Goal: Information Seeking & Learning: Learn about a topic

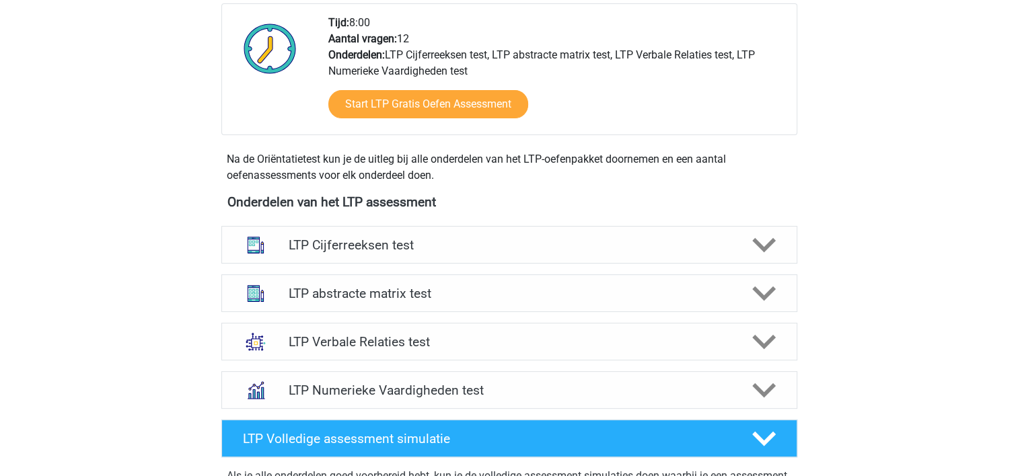
scroll to position [350, 0]
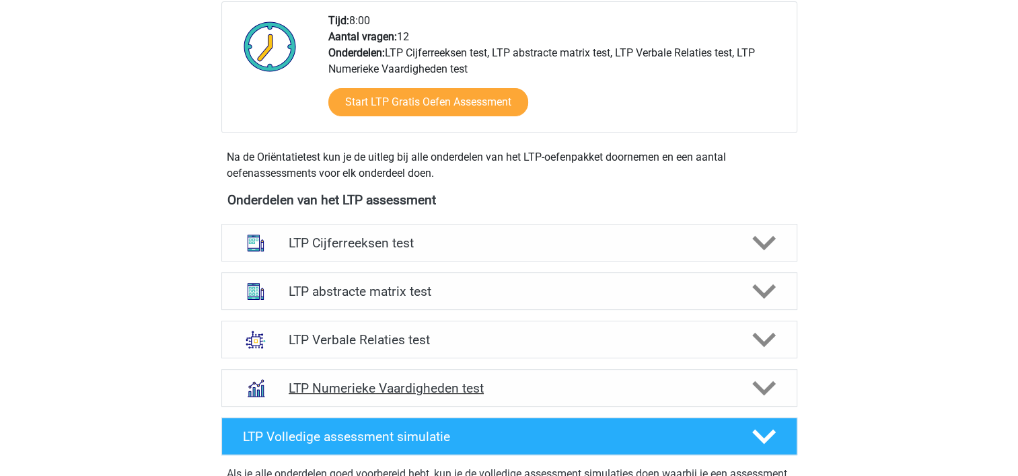
click at [348, 392] on h4 "LTP Numerieke Vaardigheden test" at bounding box center [509, 388] width 441 height 15
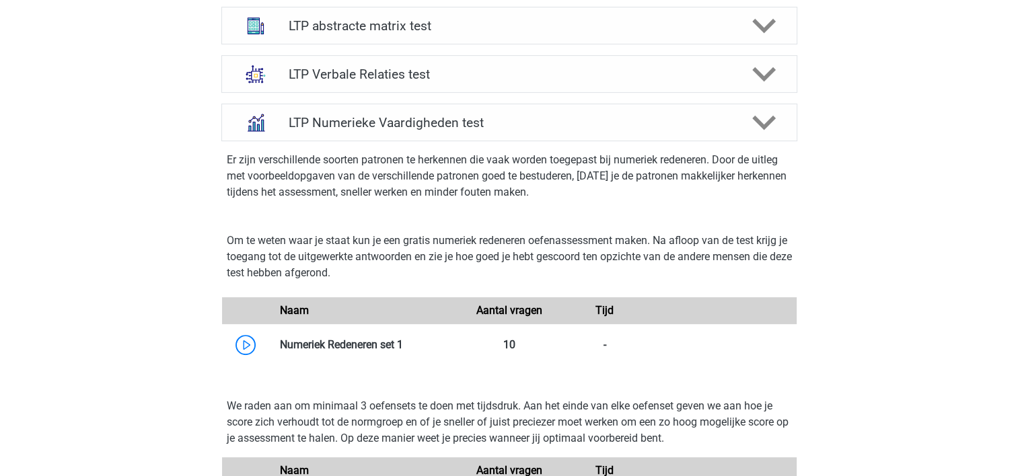
scroll to position [619, 0]
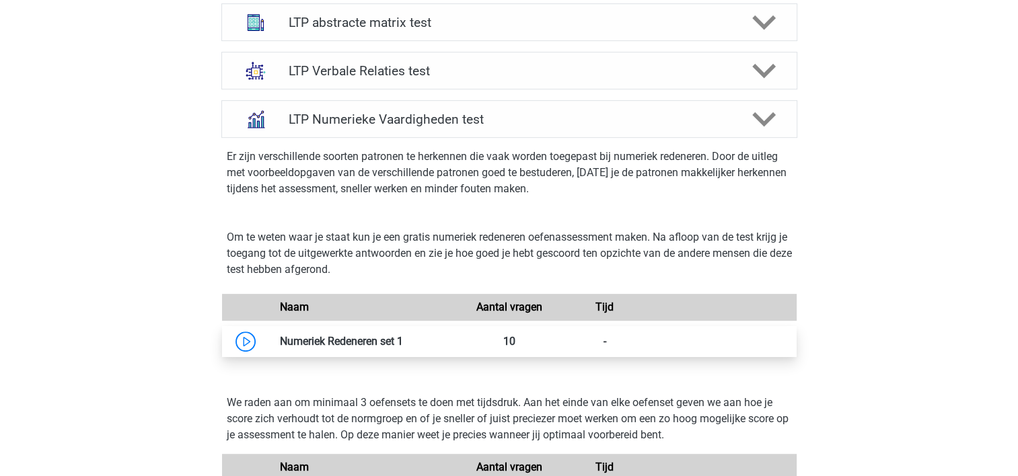
click at [403, 347] on link at bounding box center [403, 341] width 0 height 13
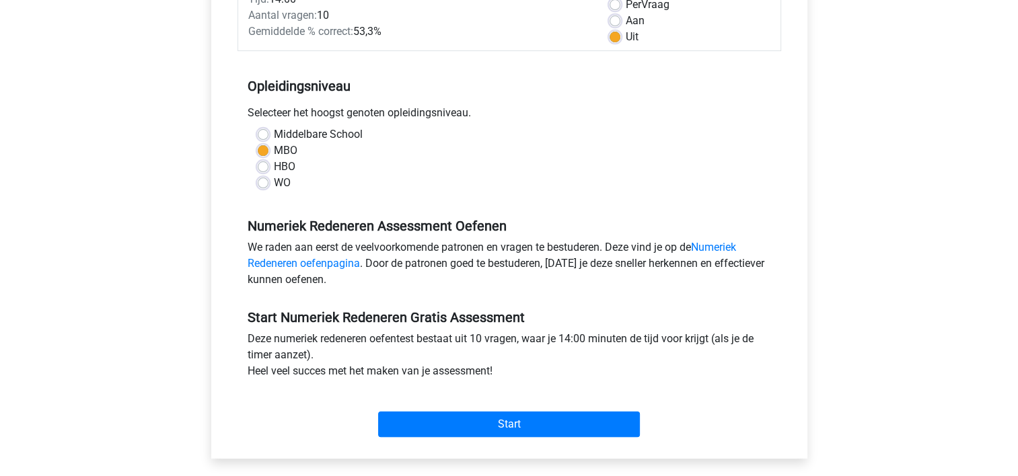
scroll to position [215, 0]
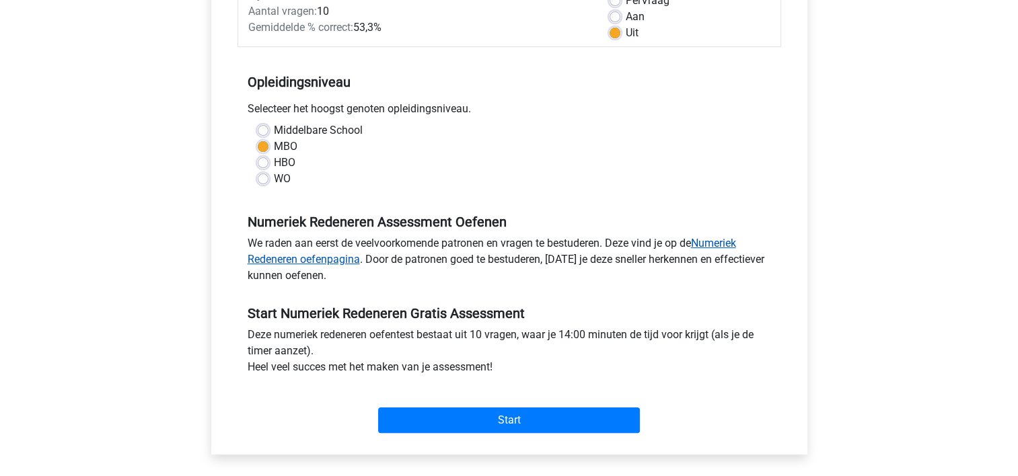
click at [325, 264] on link "Numeriek Redeneren oefenpagina" at bounding box center [492, 251] width 489 height 29
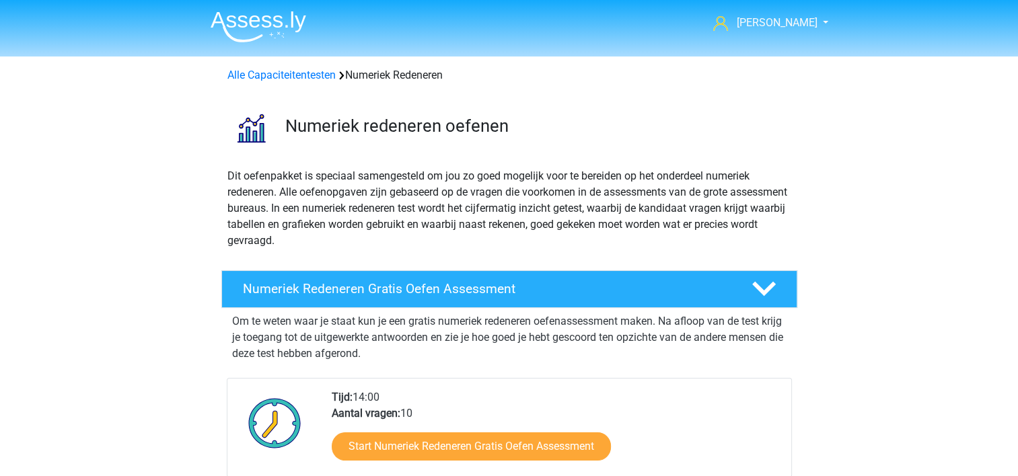
click at [387, 219] on p "Dit oefenpakket is speciaal samengesteld om jou zo goed mogelijk voor te bereid…" at bounding box center [509, 208] width 564 height 81
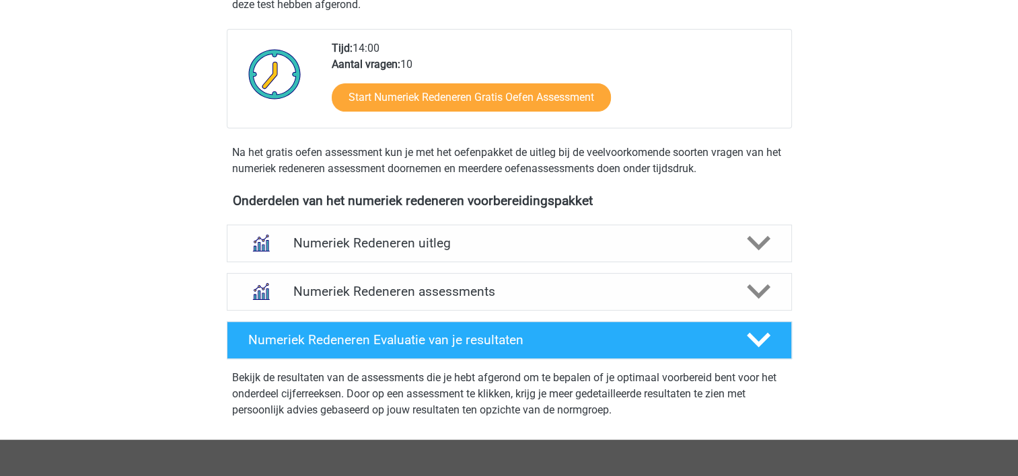
scroll to position [350, 0]
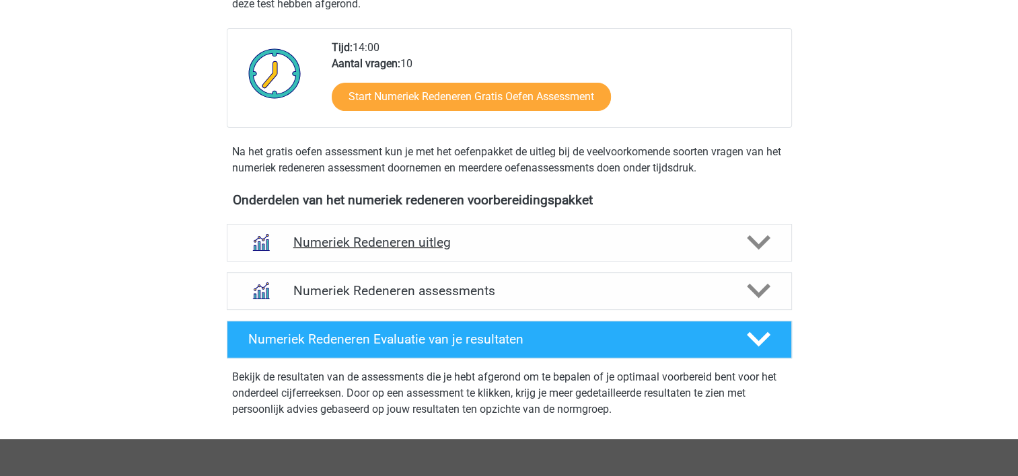
click at [520, 238] on h4 "Numeriek Redeneren uitleg" at bounding box center [509, 242] width 432 height 15
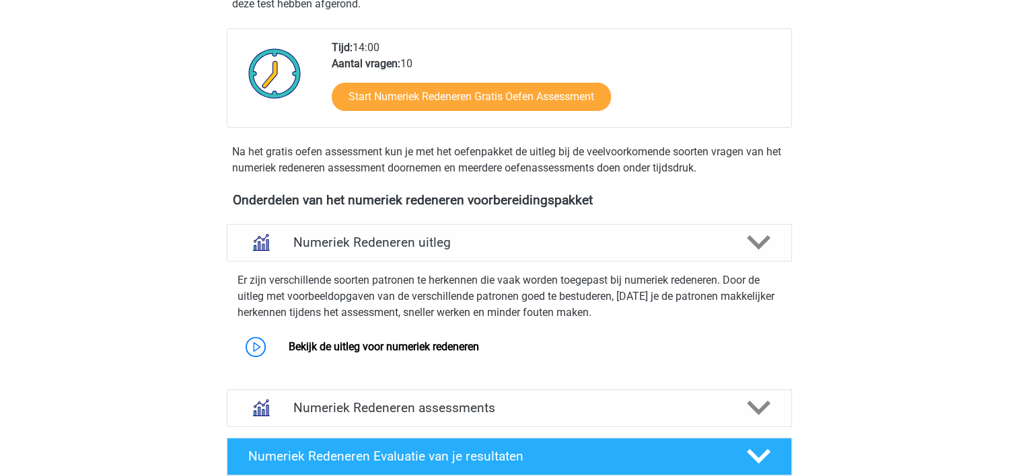
click at [415, 302] on p "Er zijn verschillende soorten patronen te herkennen die vaak worden toegepast b…" at bounding box center [510, 297] width 544 height 48
click at [324, 302] on p "Er zijn verschillende soorten patronen te herkennen die vaak worden toegepast b…" at bounding box center [510, 297] width 544 height 48
click at [301, 345] on link "Bekijk de uitleg voor numeriek redeneren" at bounding box center [384, 347] width 190 height 13
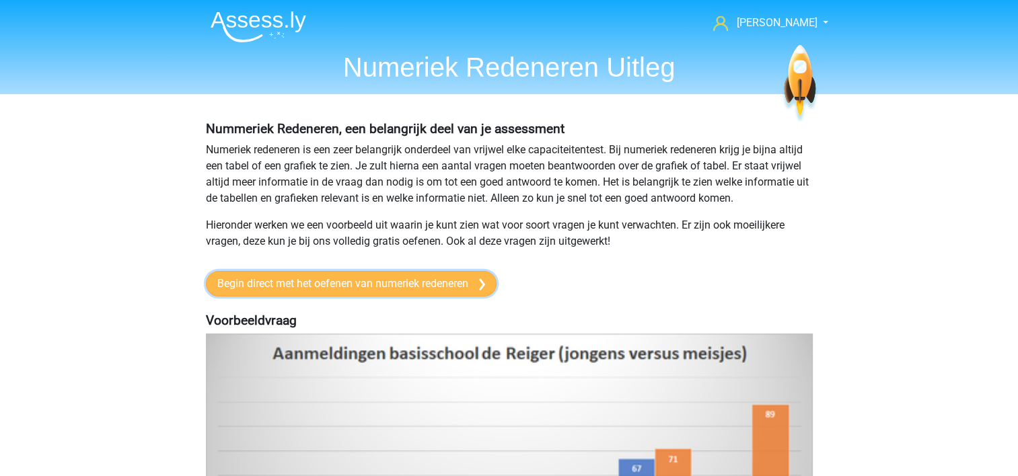
click at [359, 287] on link "Begin direct met het oefenen van numeriek redeneren" at bounding box center [351, 284] width 291 height 26
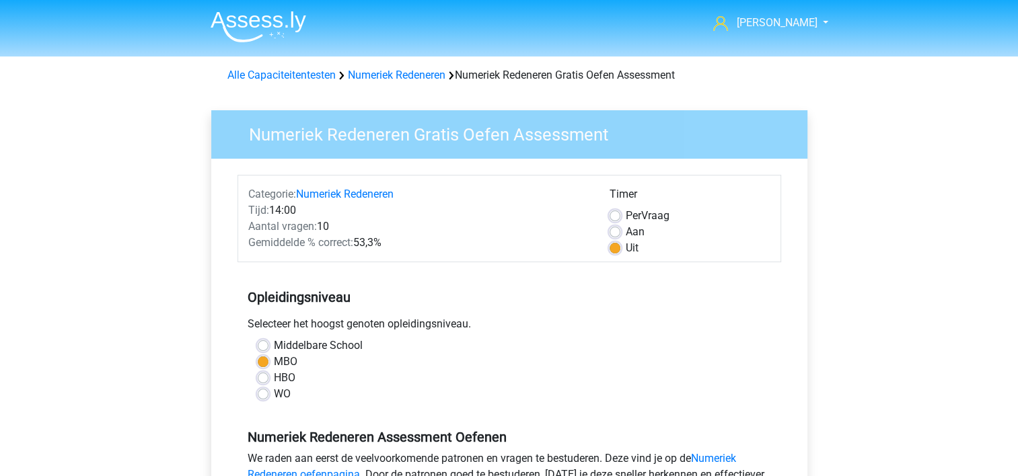
click at [490, 302] on h5 "Opleidingsniveau" at bounding box center [510, 297] width 524 height 27
click at [316, 69] on link "Alle Capaciteitentesten" at bounding box center [281, 75] width 108 height 13
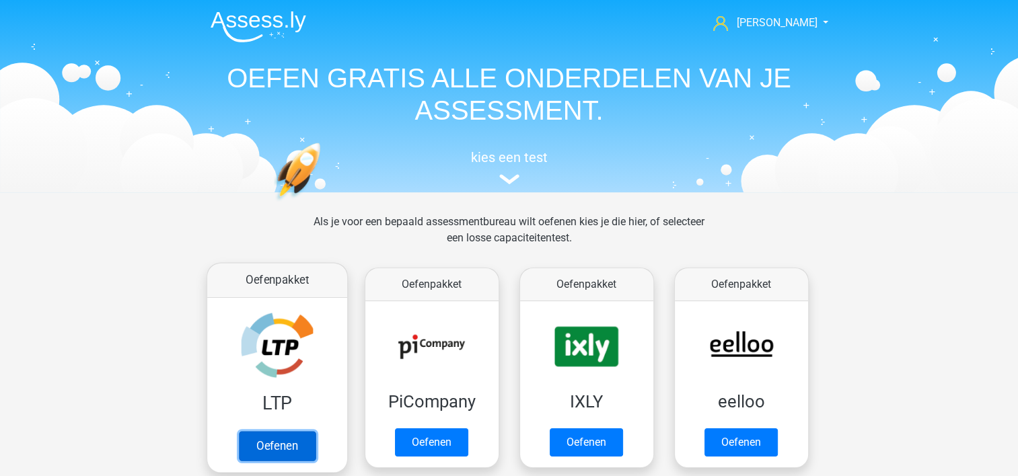
click at [267, 431] on link "Oefenen" at bounding box center [276, 446] width 77 height 30
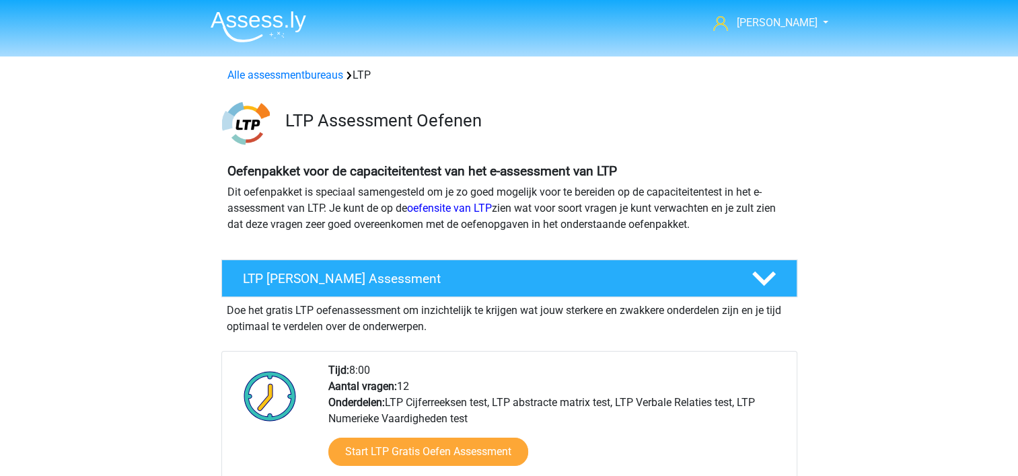
click at [197, 305] on div "LTP Gratis Oefen Assessment Doe het gratis LTP oefenassessment om inzichtelijk …" at bounding box center [509, 398] width 629 height 288
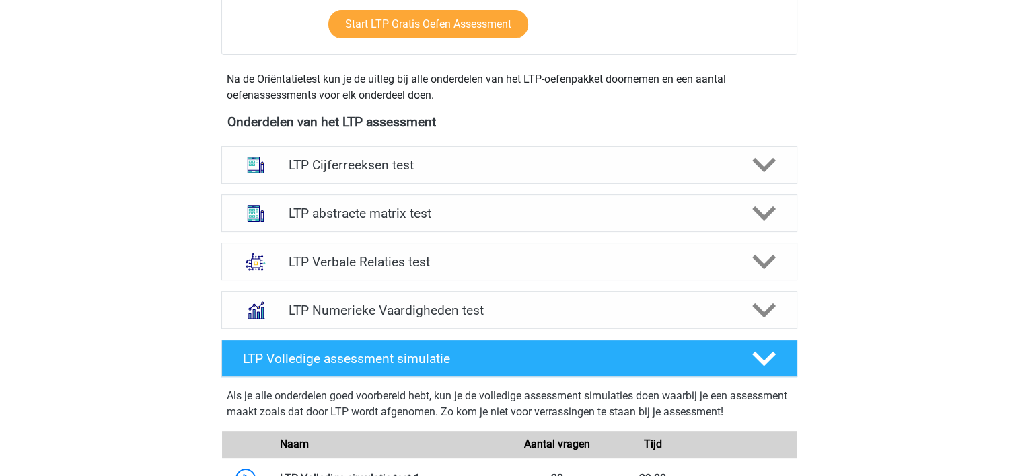
scroll to position [431, 0]
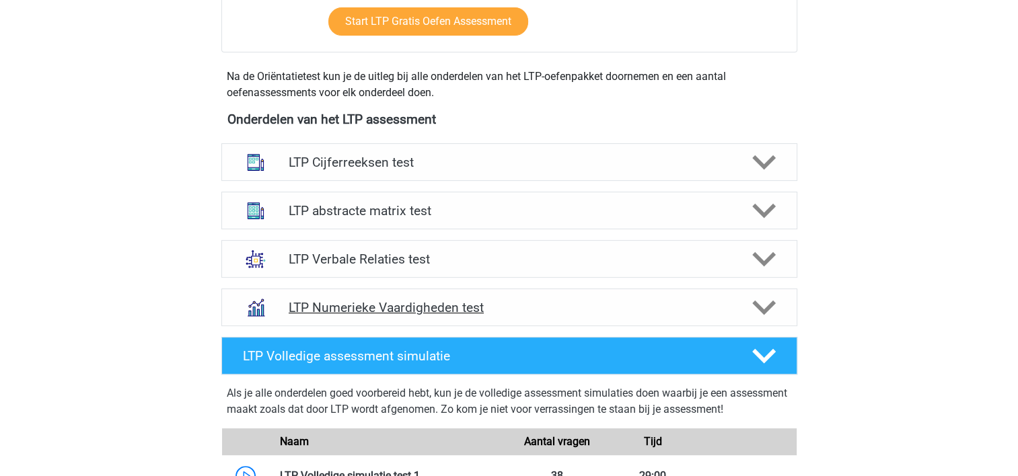
click at [555, 306] on h4 "LTP Numerieke Vaardigheden test" at bounding box center [509, 307] width 441 height 15
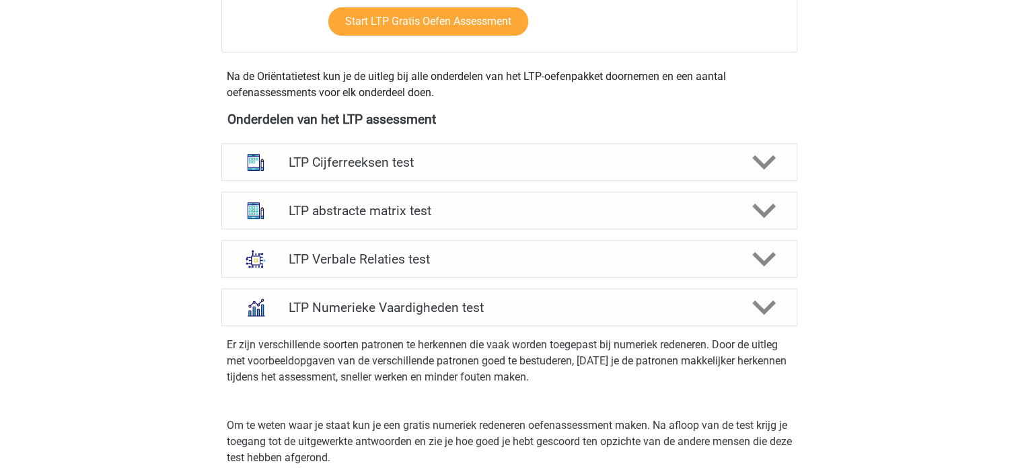
click at [544, 347] on p "Er zijn verschillende soorten patronen te herkennen die vaak worden toegepast b…" at bounding box center [509, 361] width 565 height 48
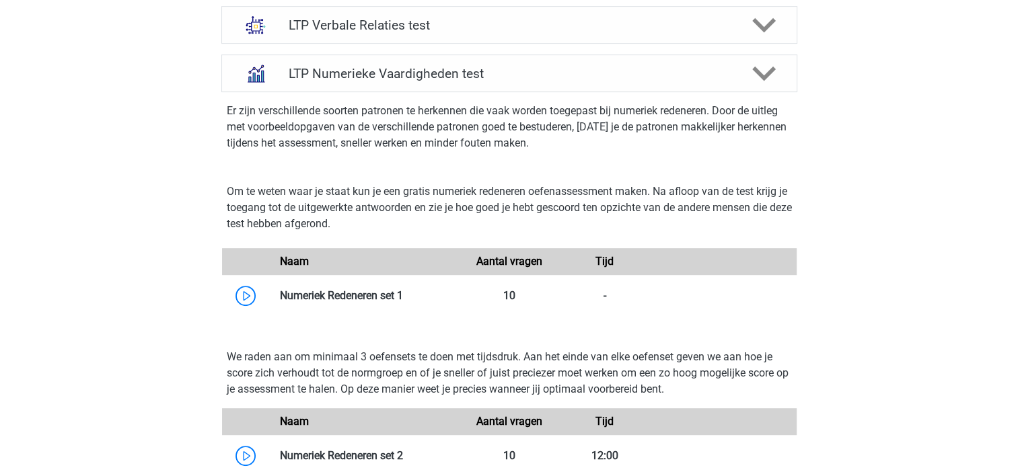
scroll to position [592, 0]
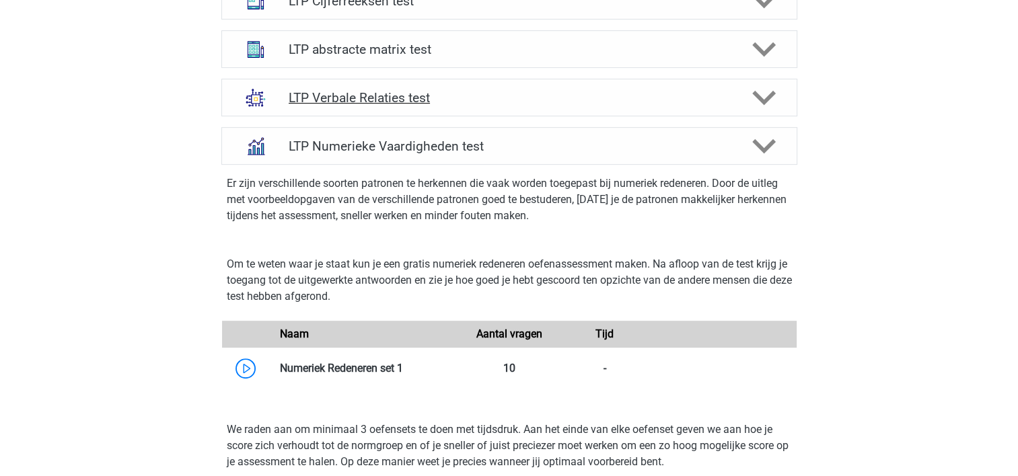
click at [754, 105] on icon at bounding box center [764, 98] width 24 height 24
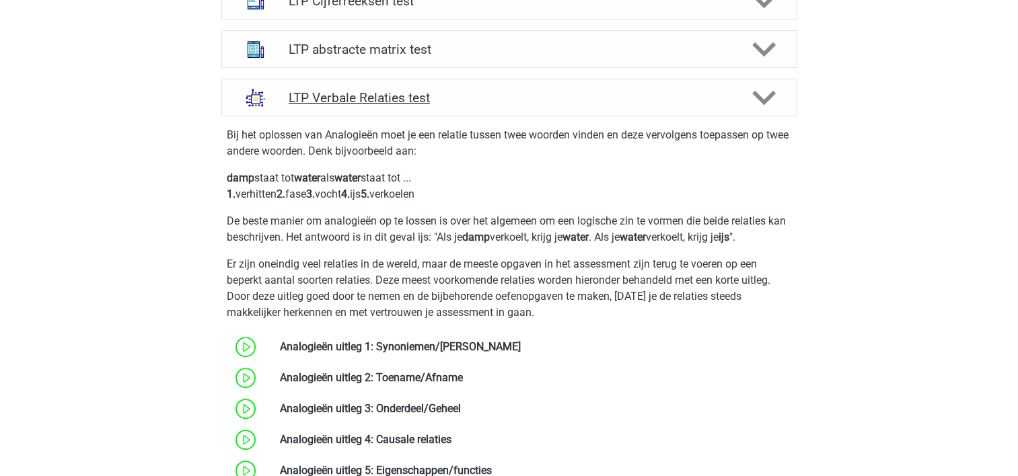
click at [754, 105] on icon at bounding box center [764, 98] width 24 height 24
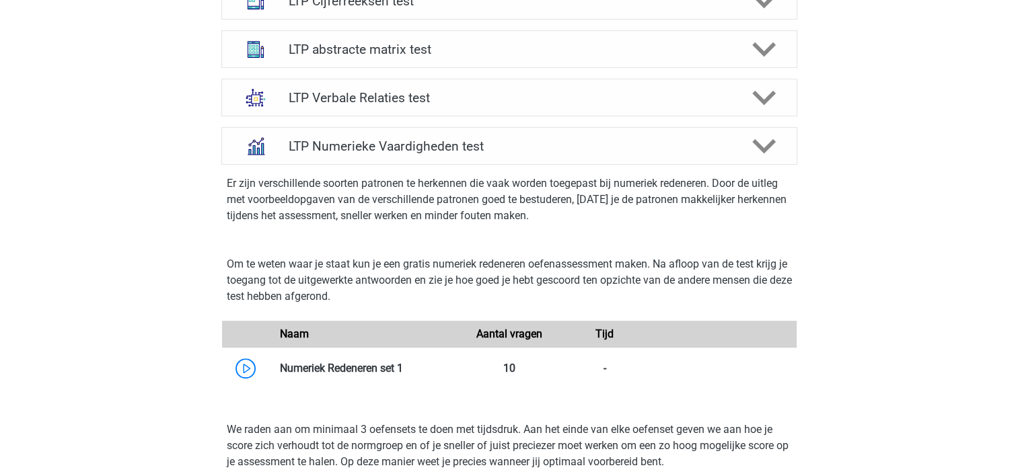
click at [644, 244] on div "Om te weten waar je staat kun je een gratis numeriek redeneren oefenassessment …" at bounding box center [509, 320] width 587 height 160
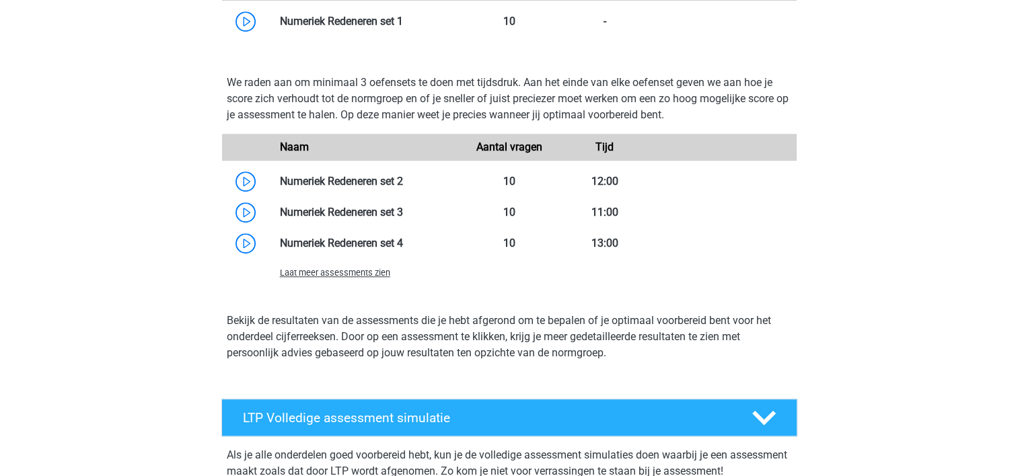
scroll to position [942, 0]
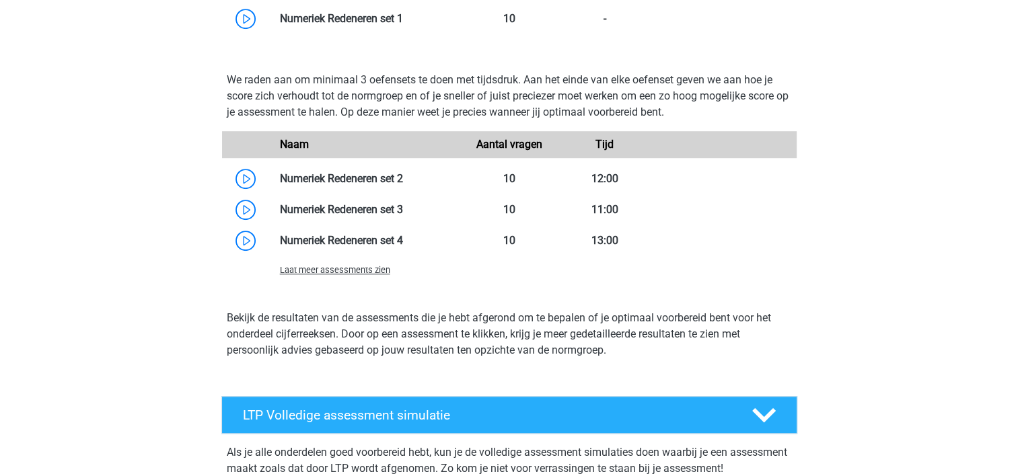
click at [359, 267] on span "Laat meer assessments zien" at bounding box center [335, 270] width 110 height 10
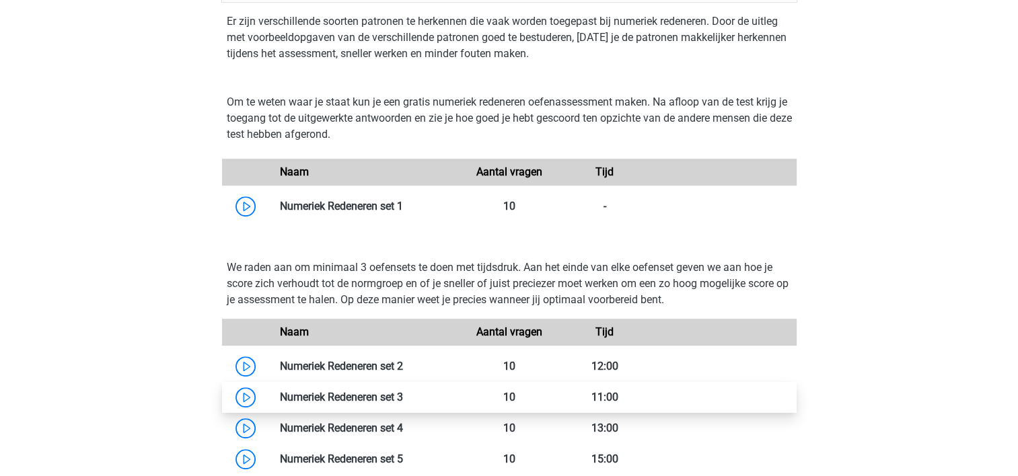
scroll to position [754, 0]
click at [403, 207] on link at bounding box center [403, 207] width 0 height 13
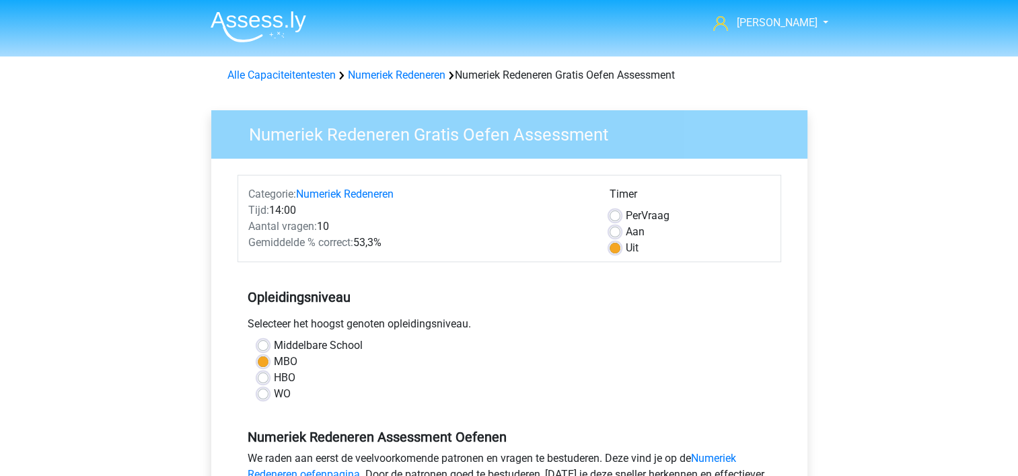
click at [474, 345] on div "Middelbare School" at bounding box center [509, 346] width 503 height 16
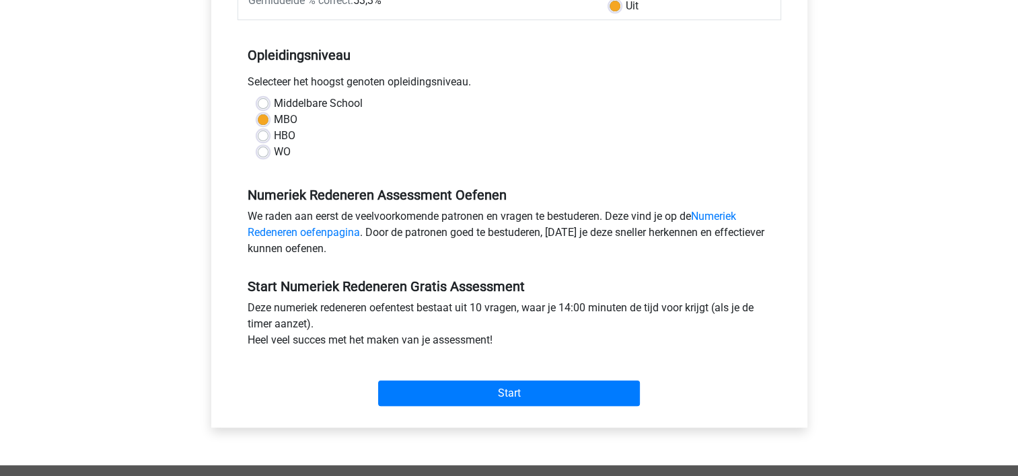
scroll to position [215, 0]
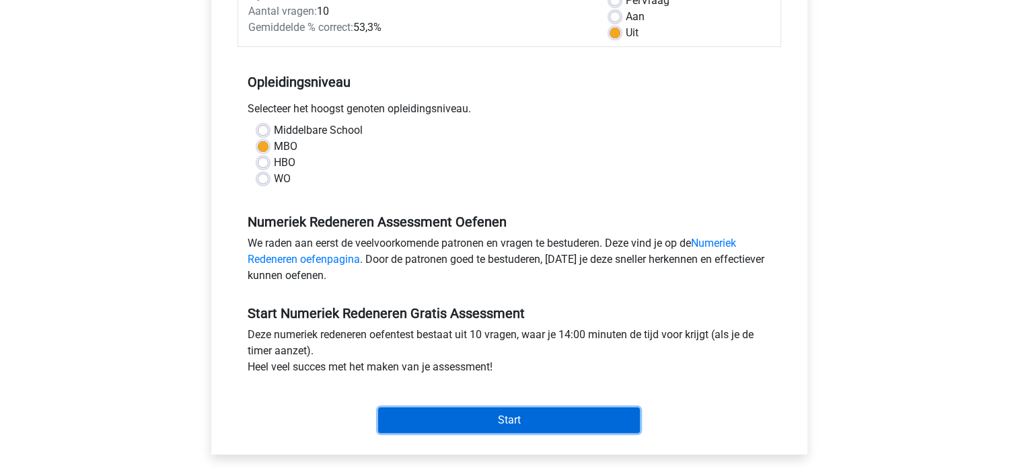
click at [495, 423] on input "Start" at bounding box center [509, 421] width 262 height 26
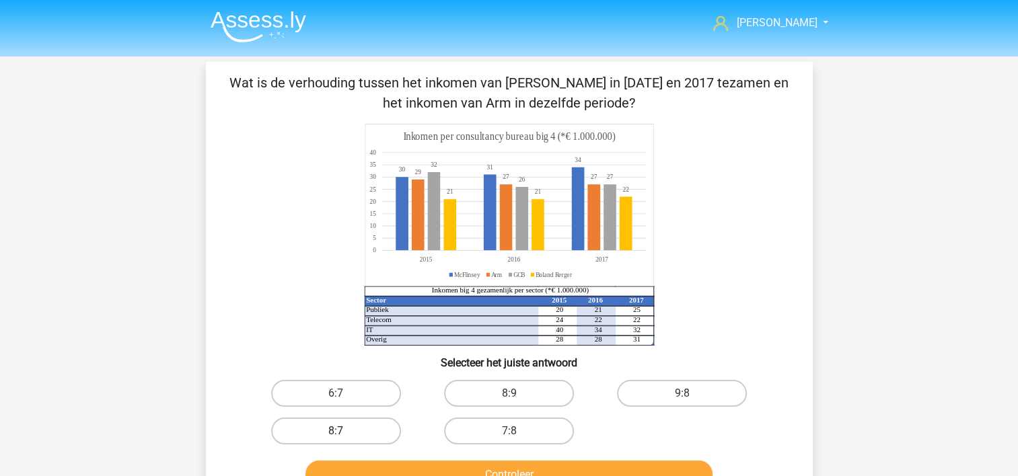
click at [331, 432] on label "8:7" at bounding box center [336, 431] width 130 height 27
click at [336, 432] on input "8:7" at bounding box center [340, 435] width 9 height 9
radio input "true"
click at [258, 439] on div "8:7" at bounding box center [336, 431] width 162 height 27
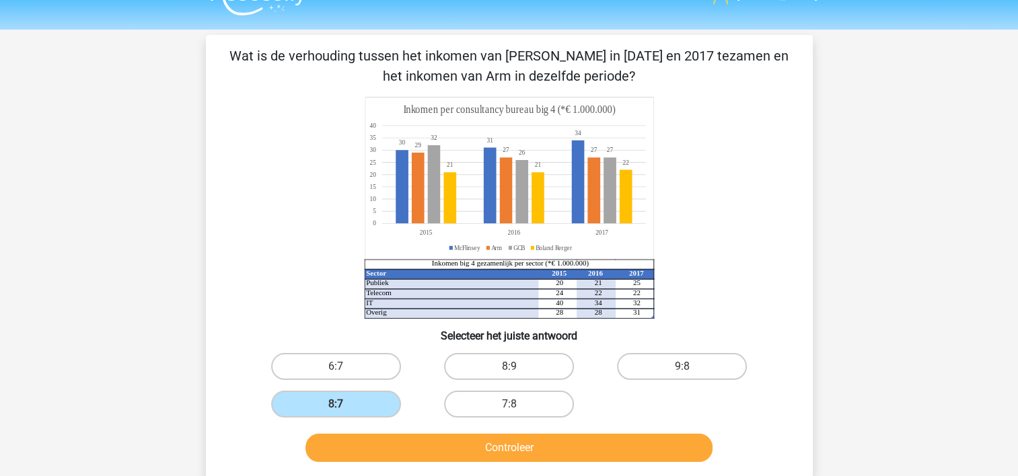
scroll to position [54, 0]
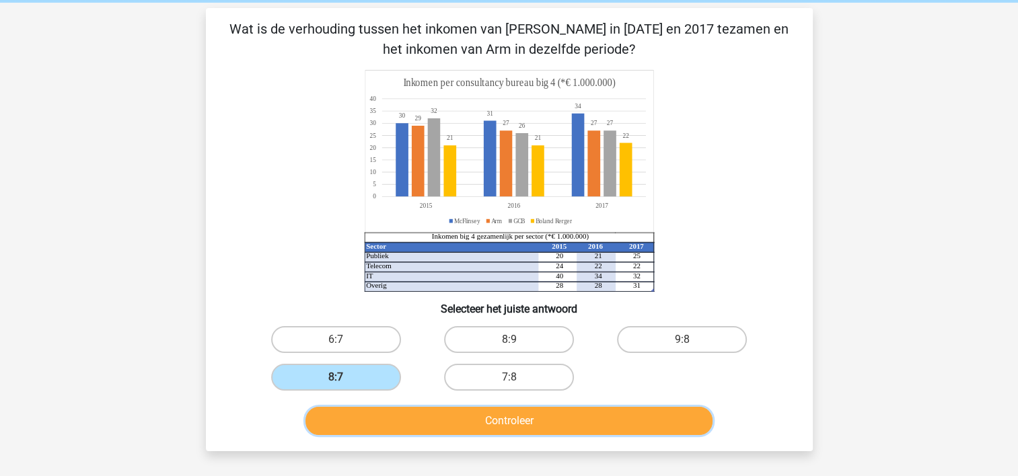
click at [420, 414] on button "Controleer" at bounding box center [509, 421] width 407 height 28
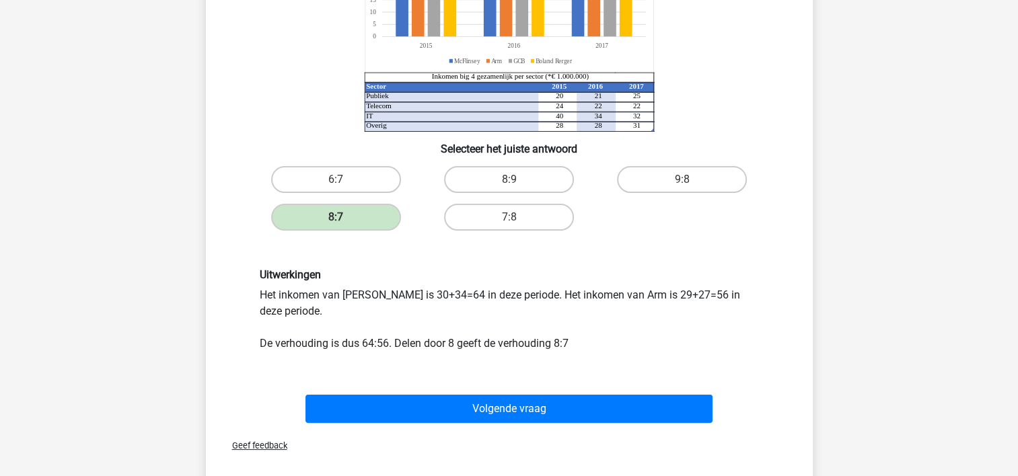
scroll to position [215, 0]
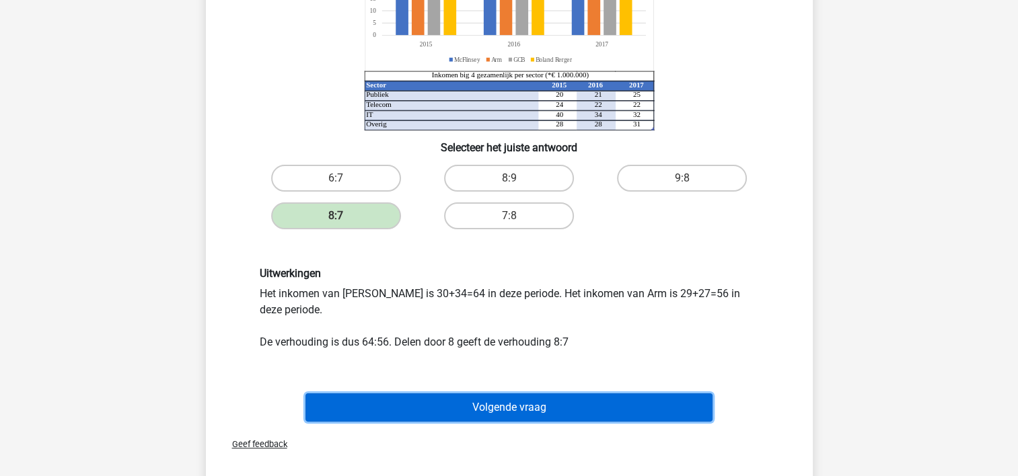
click at [420, 414] on button "Volgende vraag" at bounding box center [509, 408] width 407 height 28
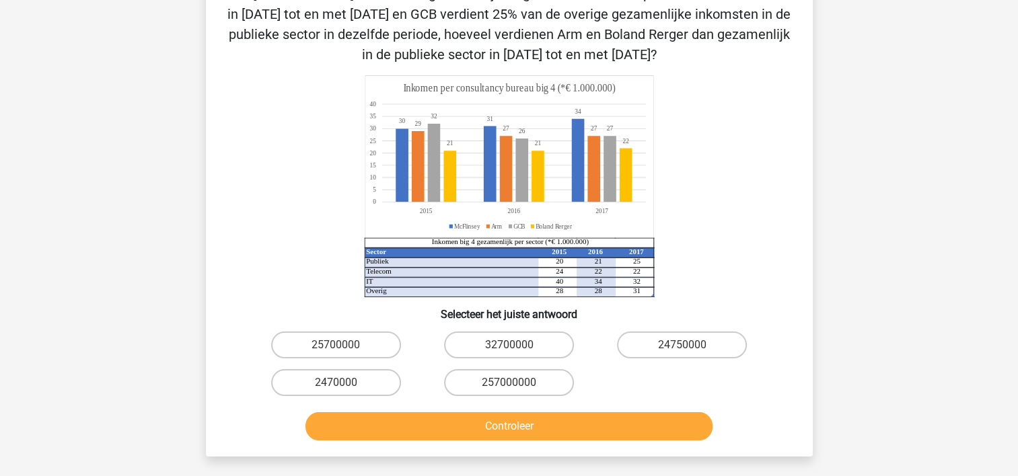
scroll to position [62, 0]
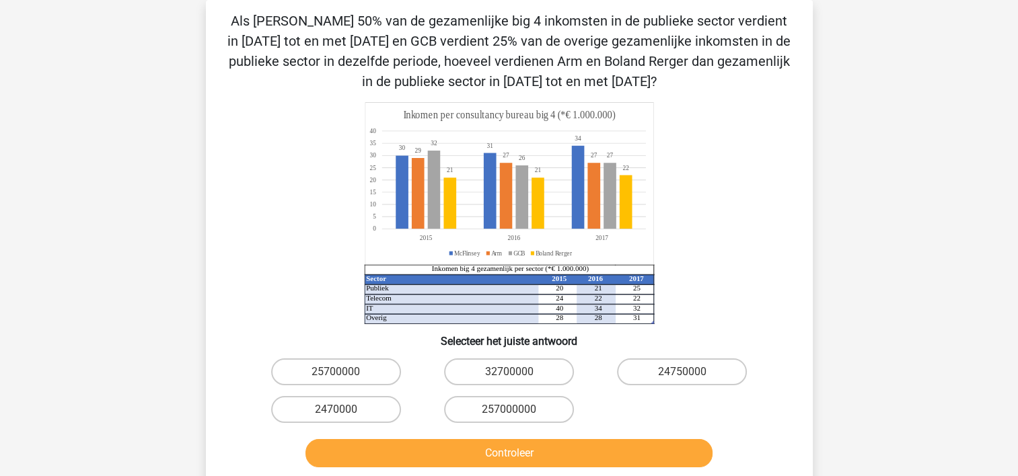
click at [286, 169] on icon "Sector 2015 2016 2017 Publiek 20 21 25 Telecom 24 22 22 IT 40 34 32 Overig 28 2…" at bounding box center [509, 213] width 542 height 222
click at [361, 402] on label "2470000" at bounding box center [336, 409] width 130 height 27
click at [345, 410] on input "2470000" at bounding box center [340, 414] width 9 height 9
radio input "true"
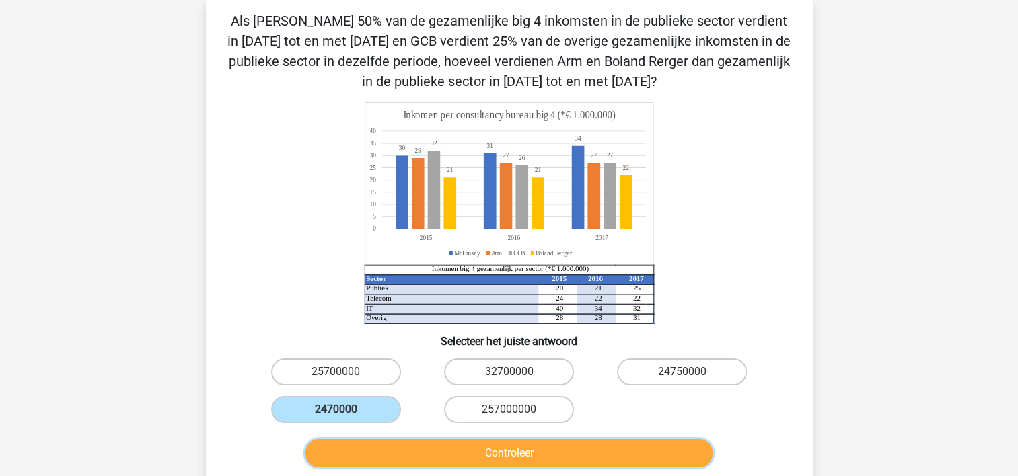
click at [388, 449] on button "Controleer" at bounding box center [509, 453] width 407 height 28
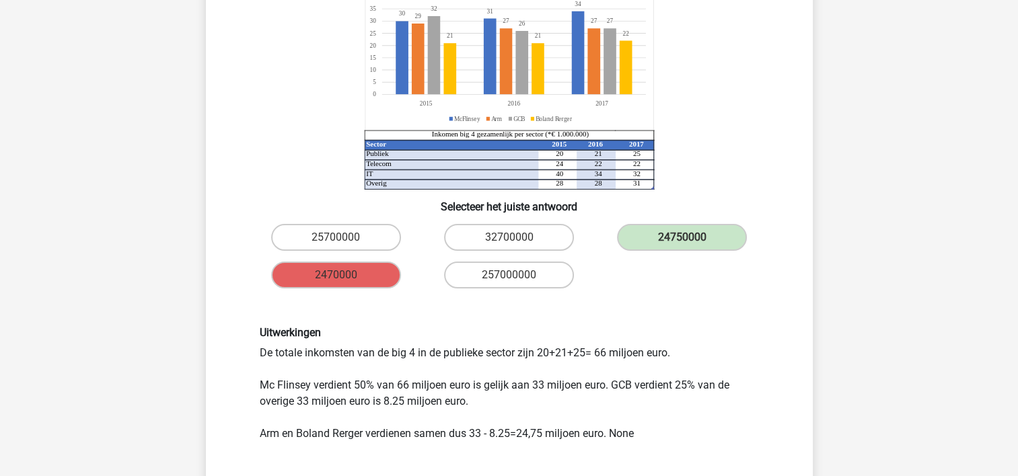
scroll to position [223, 0]
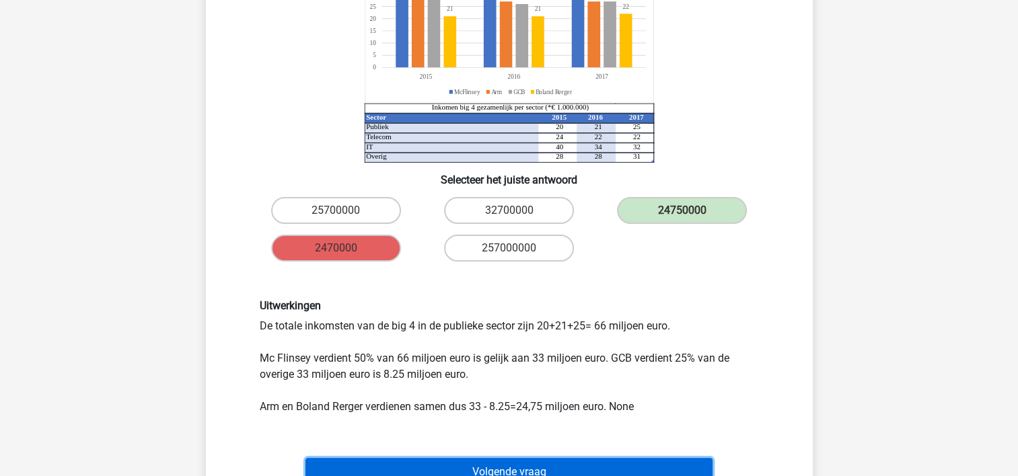
click at [412, 465] on button "Volgende vraag" at bounding box center [509, 472] width 407 height 28
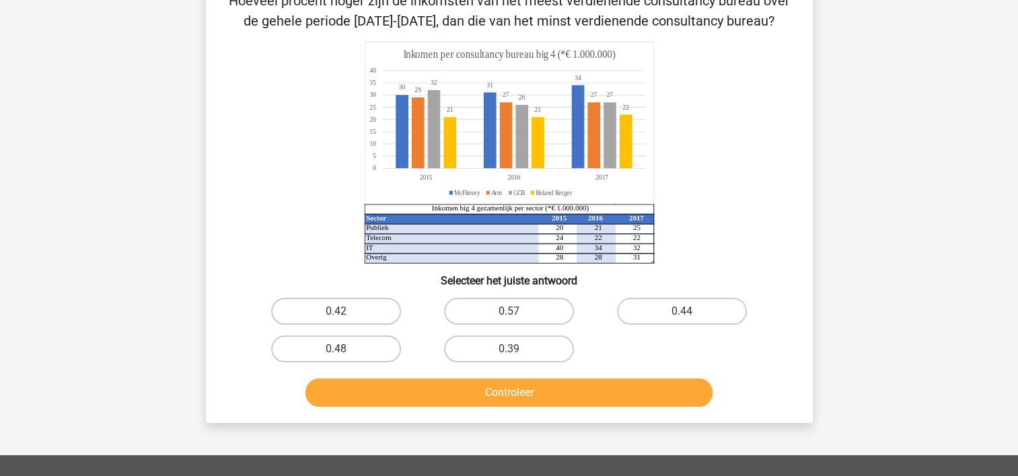
scroll to position [62, 0]
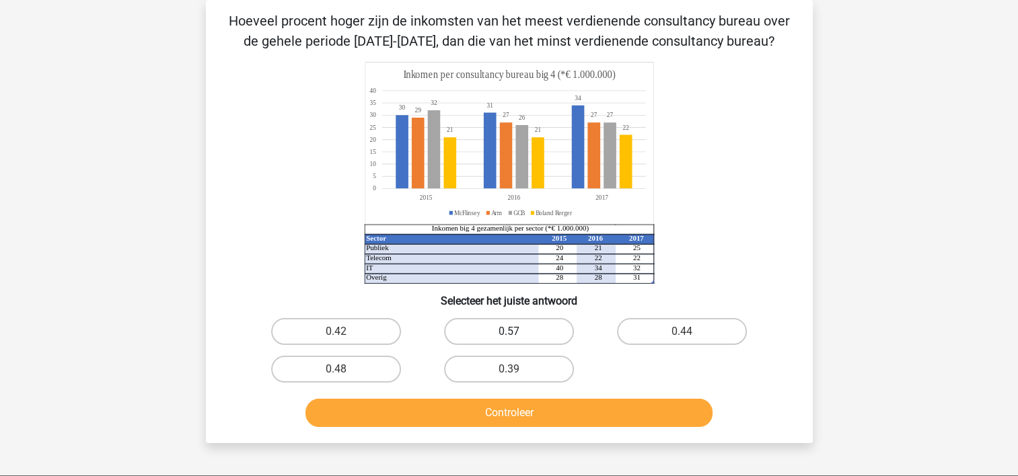
click at [540, 326] on label "0.57" at bounding box center [509, 331] width 130 height 27
click at [518, 332] on input "0.57" at bounding box center [513, 336] width 9 height 9
radio input "true"
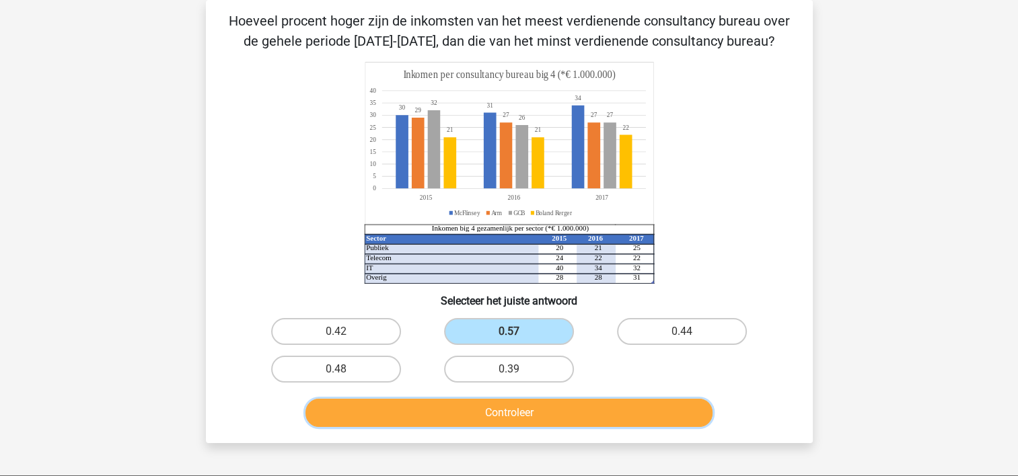
click at [507, 401] on button "Controleer" at bounding box center [509, 413] width 407 height 28
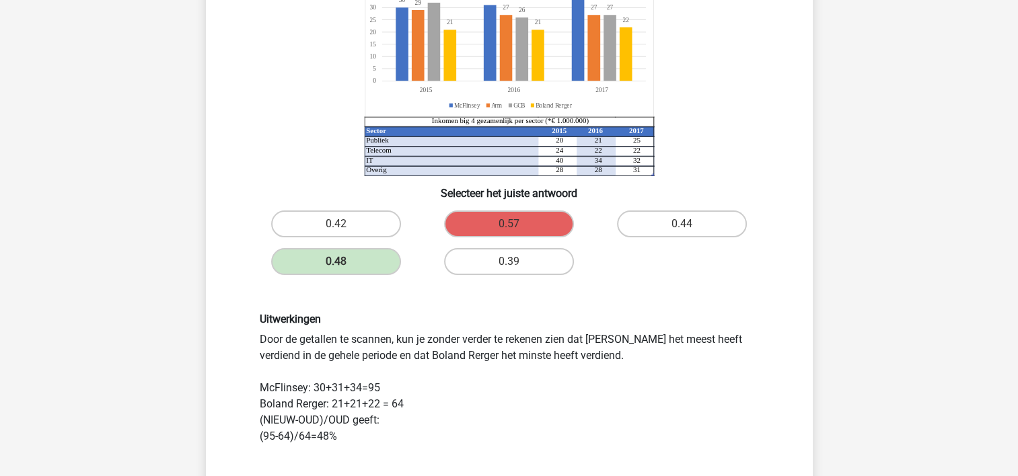
scroll to position [197, 0]
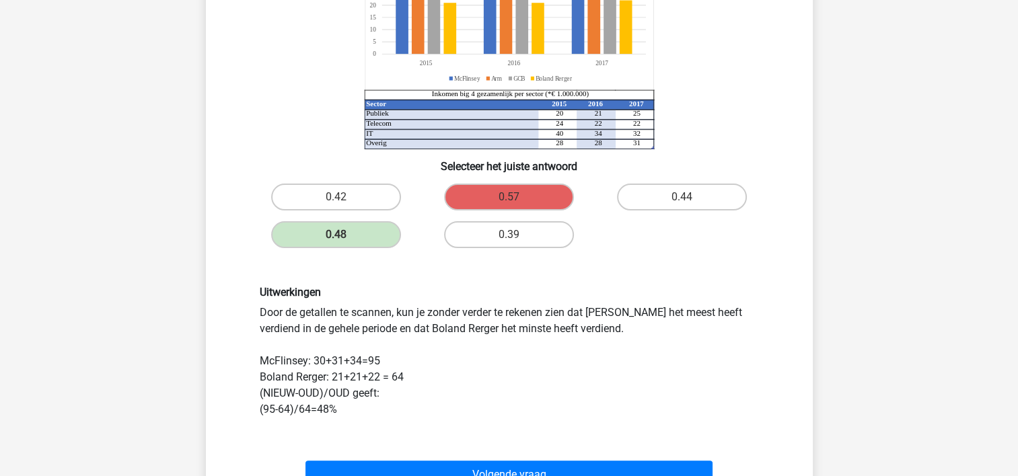
click at [507, 401] on div "Uitwerkingen Door de getallen te scannen, kun je zonder verder te rekenen zien …" at bounding box center [510, 351] width 520 height 131
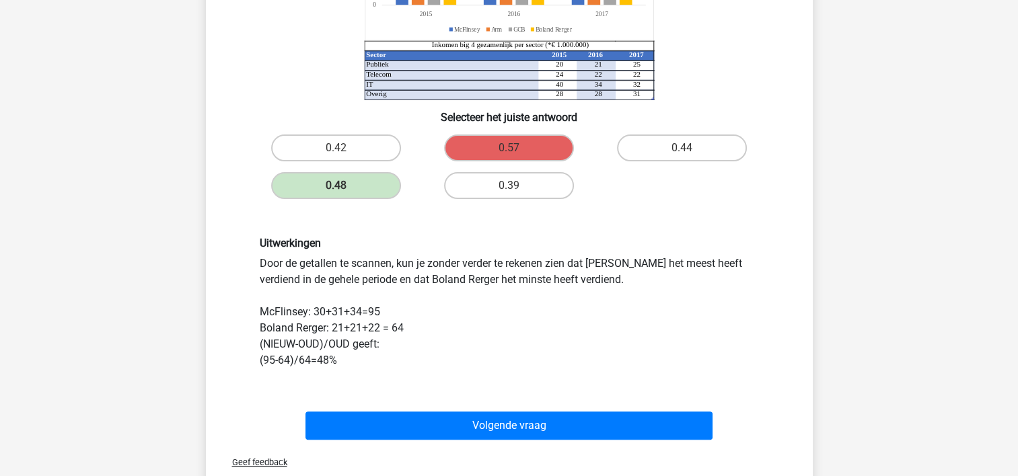
scroll to position [250, 0]
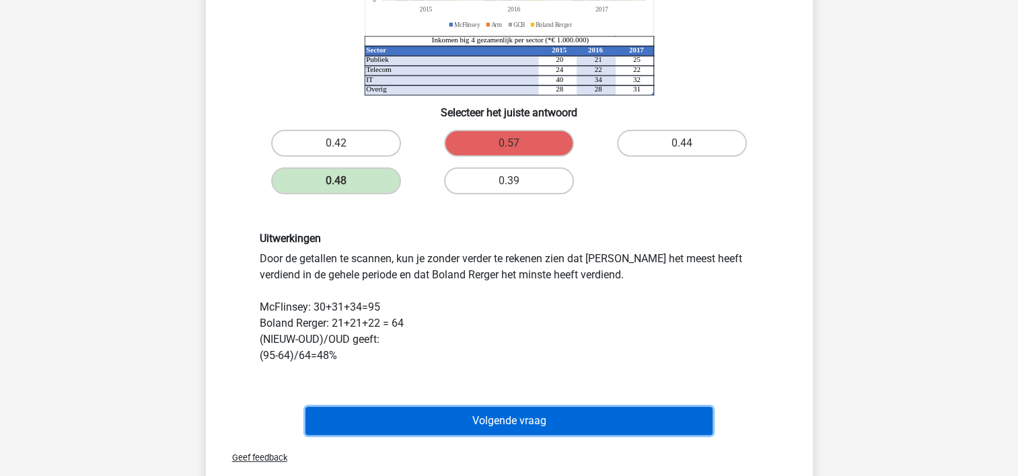
click at [509, 413] on button "Volgende vraag" at bounding box center [509, 421] width 407 height 28
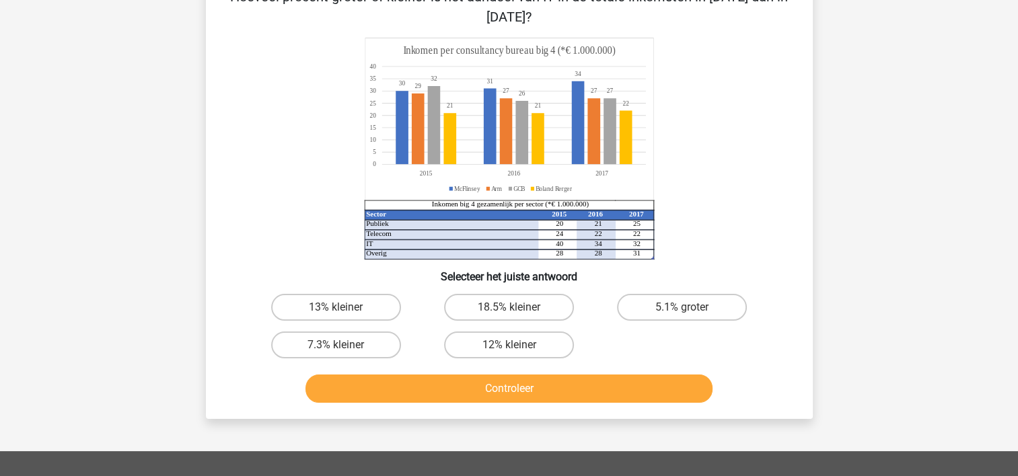
scroll to position [62, 0]
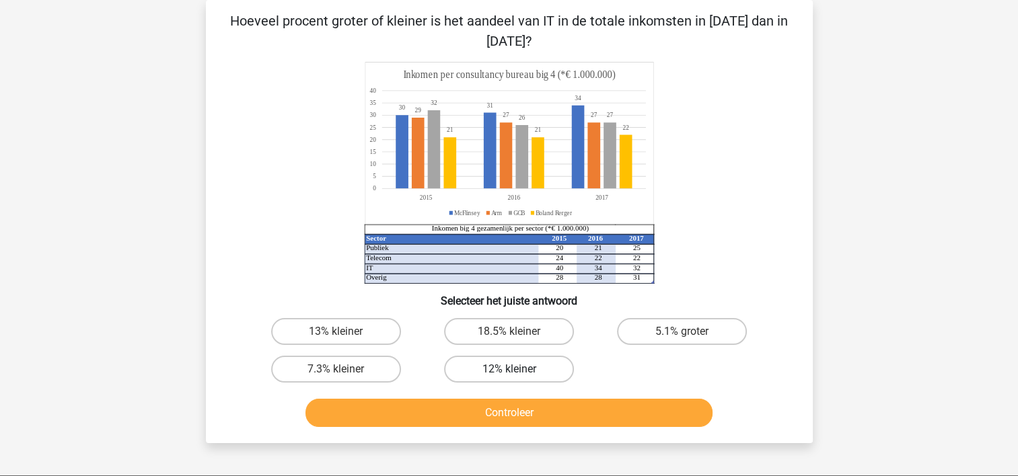
click at [484, 356] on label "12% kleiner" at bounding box center [509, 369] width 130 height 27
click at [509, 369] on input "12% kleiner" at bounding box center [513, 373] width 9 height 9
radio input "true"
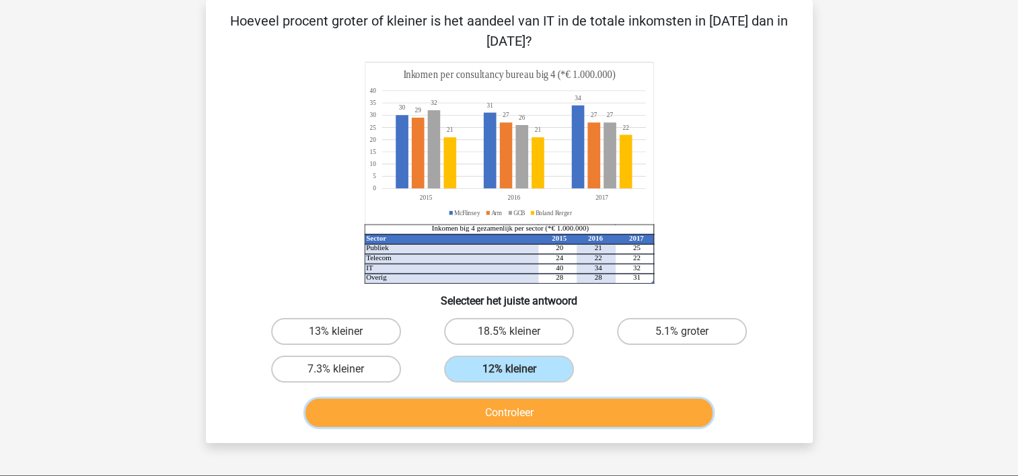
click at [514, 405] on button "Controleer" at bounding box center [509, 413] width 407 height 28
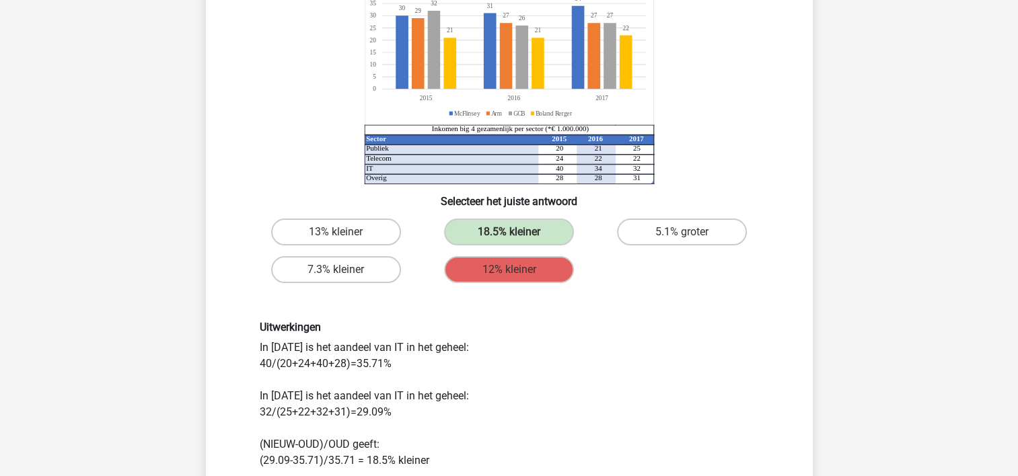
scroll to position [188, 0]
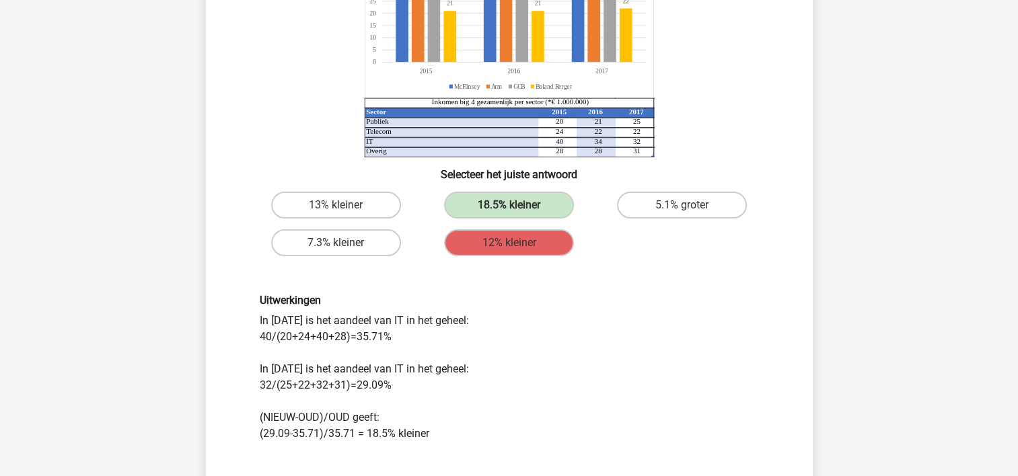
click at [514, 405] on div "Uitwerkingen In 2015 is het aandeel van IT in het geheel: 40/(20+24+40+28)=35.7…" at bounding box center [510, 367] width 520 height 147
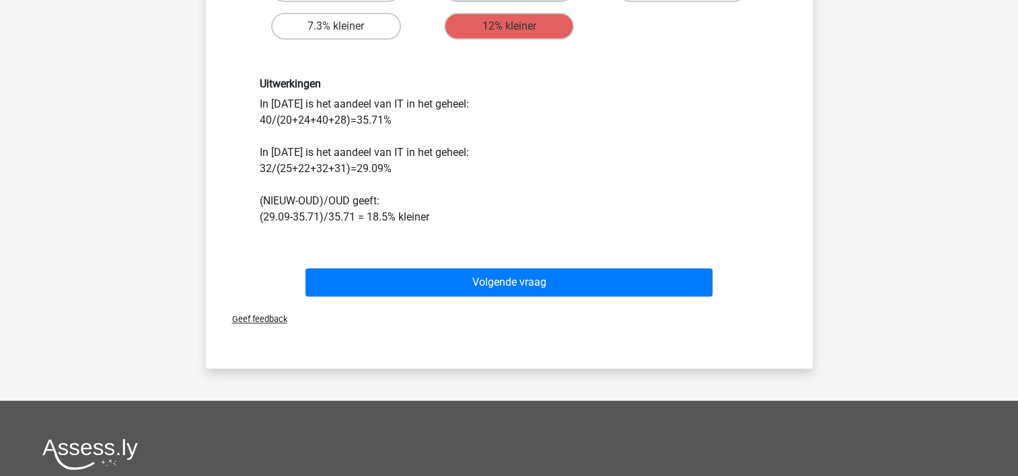
scroll to position [404, 0]
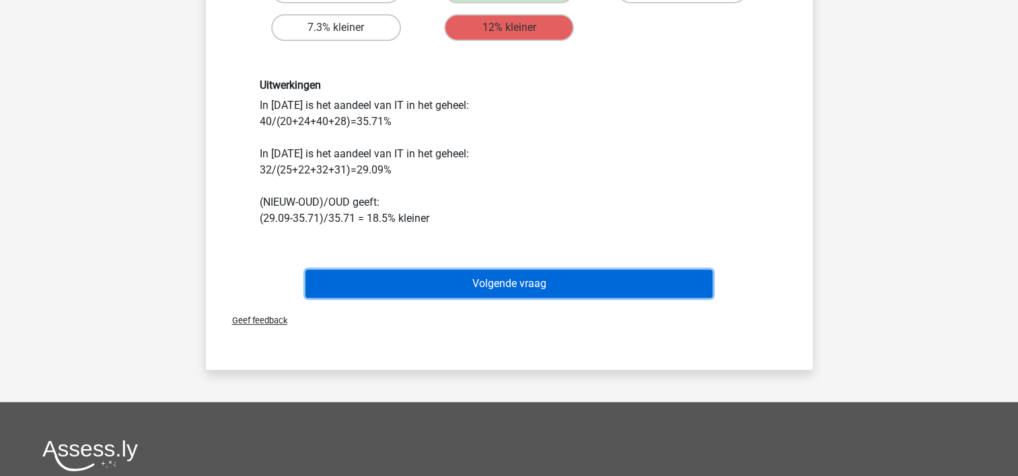
click at [538, 282] on button "Volgende vraag" at bounding box center [509, 284] width 407 height 28
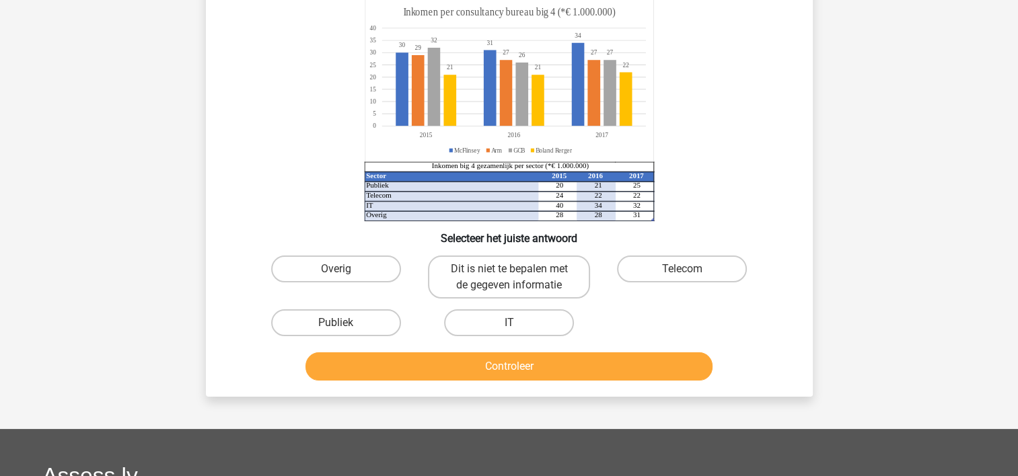
scroll to position [62, 0]
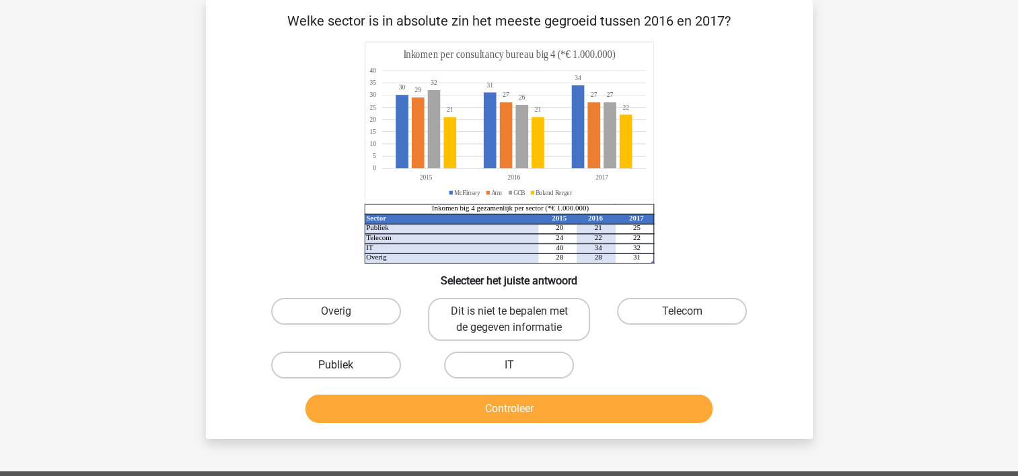
click at [359, 365] on label "Publiek" at bounding box center [336, 365] width 130 height 27
click at [345, 365] on input "Publiek" at bounding box center [340, 369] width 9 height 9
radio input "true"
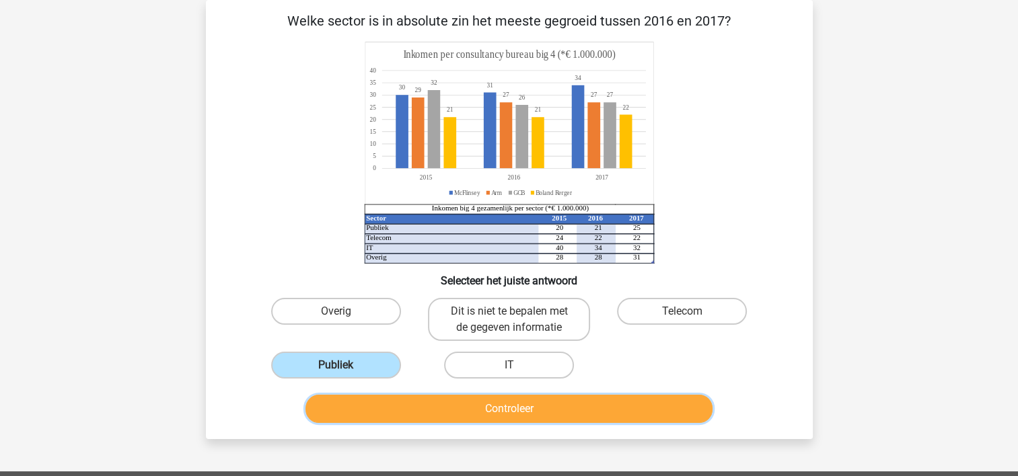
click at [462, 410] on button "Controleer" at bounding box center [509, 409] width 407 height 28
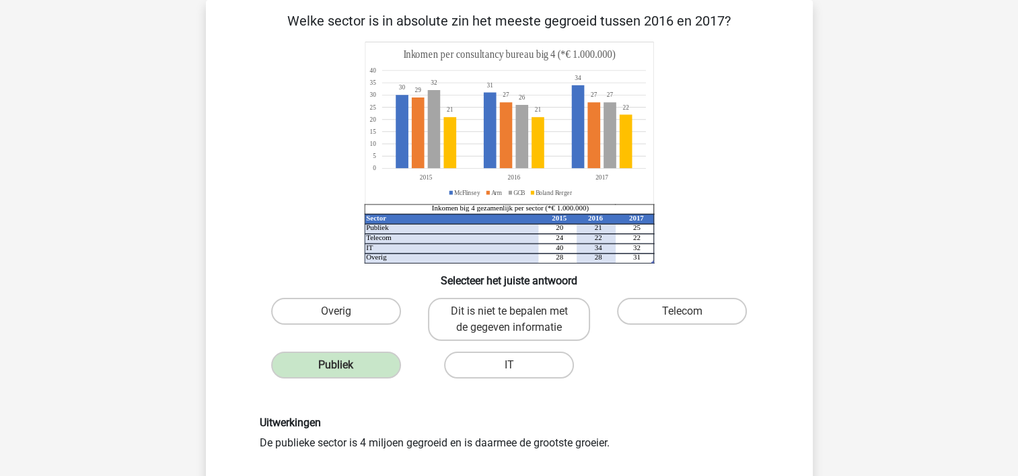
click at [462, 410] on div "Uitwerkingen De publieke sector is 4 miljoen gegroeid en is daarmee de grootste…" at bounding box center [509, 433] width 564 height 99
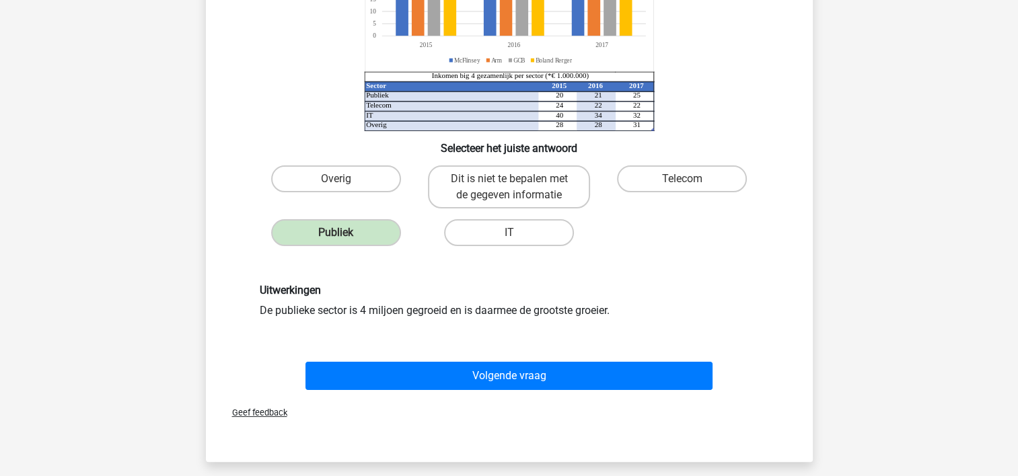
scroll to position [197, 0]
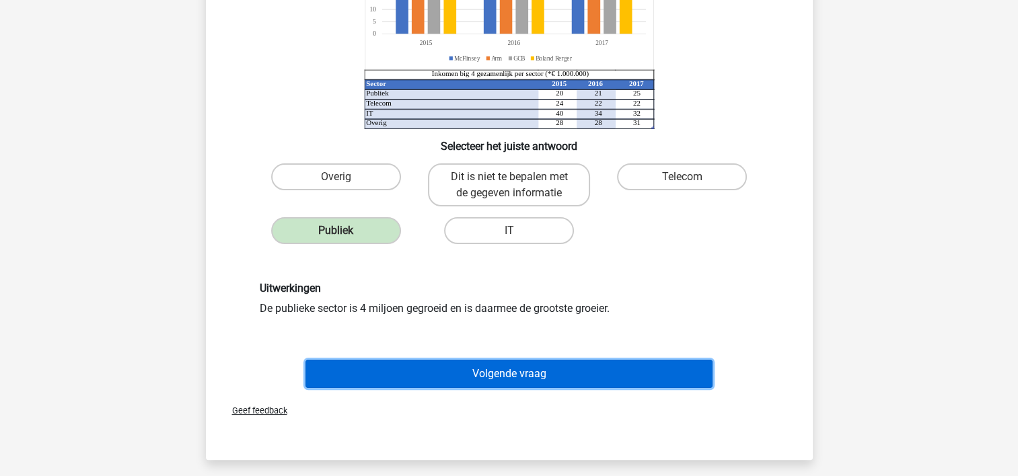
click at [477, 382] on button "Volgende vraag" at bounding box center [509, 374] width 407 height 28
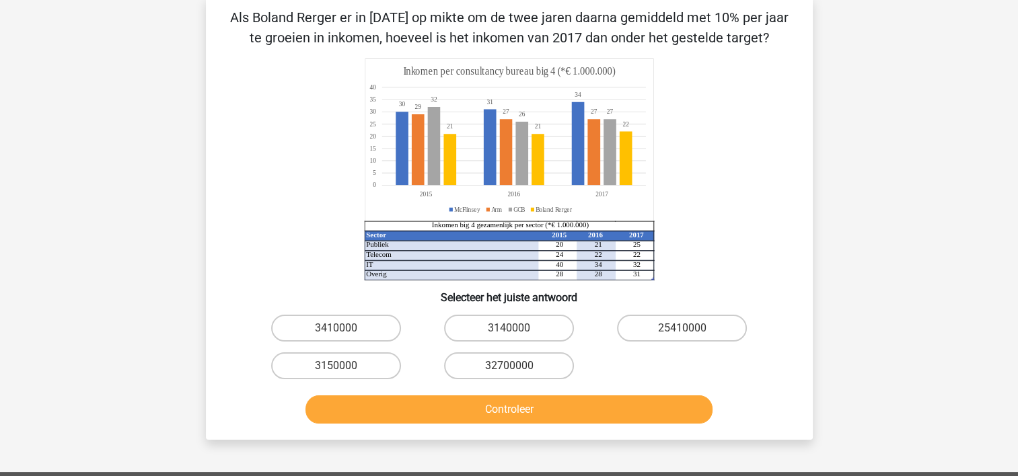
scroll to position [62, 0]
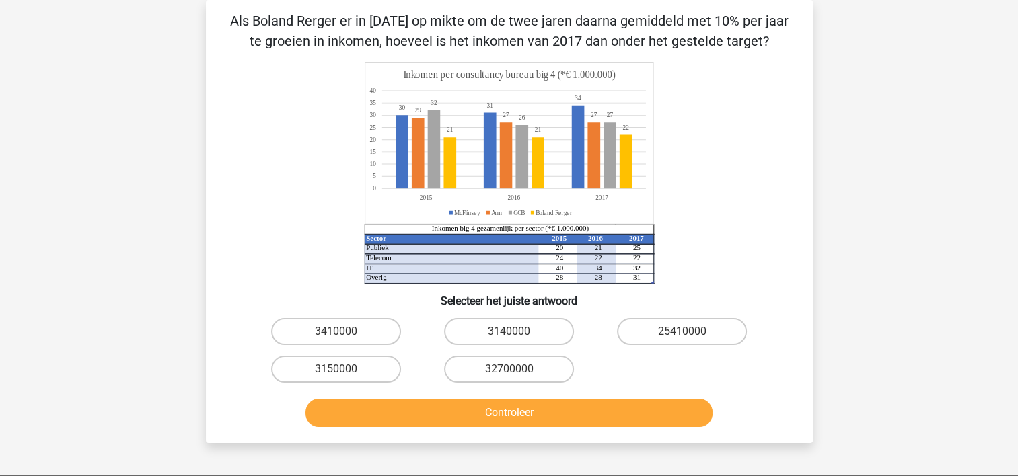
click at [477, 382] on label "32700000" at bounding box center [509, 369] width 130 height 27
click at [509, 378] on input "32700000" at bounding box center [513, 373] width 9 height 9
radio input "true"
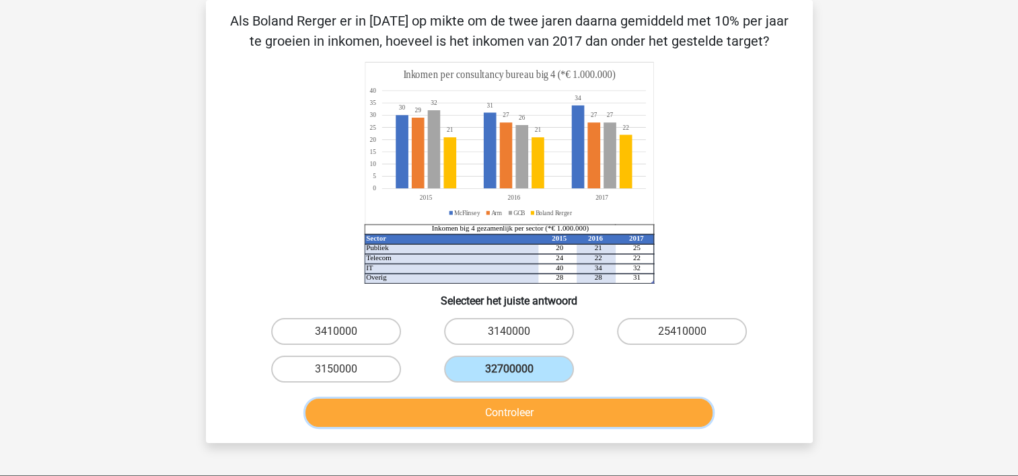
click at [464, 407] on button "Controleer" at bounding box center [509, 413] width 407 height 28
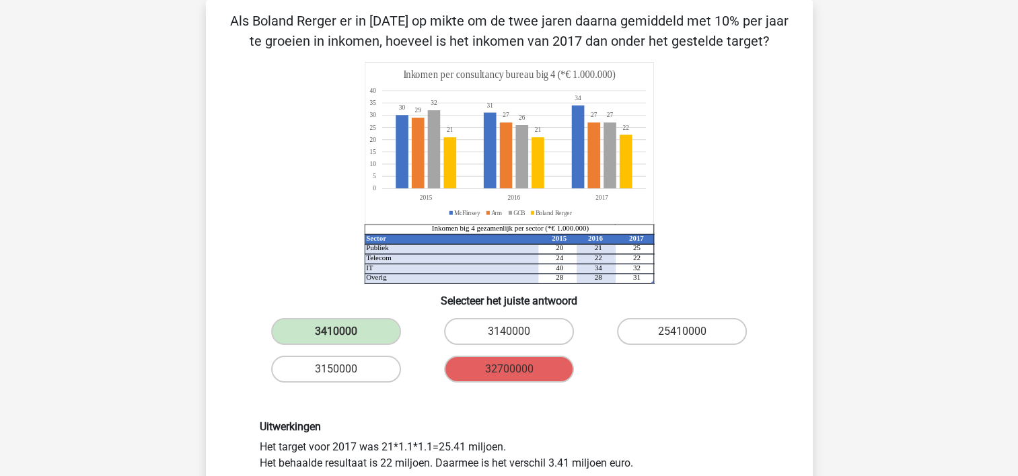
click at [464, 407] on div "Uitwerkingen Het target voor 2017 was 21*1.1*1.1=25.41 miljoen. Het behaalde re…" at bounding box center [509, 445] width 564 height 115
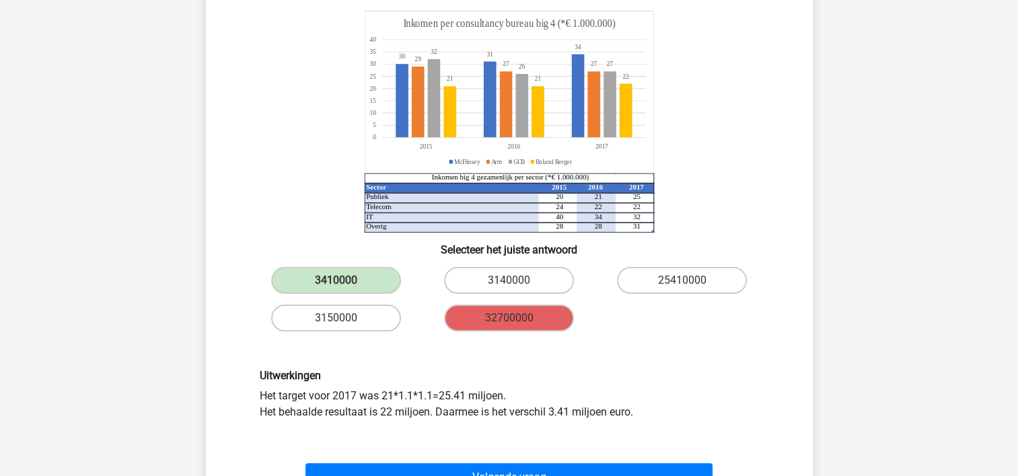
scroll to position [116, 0]
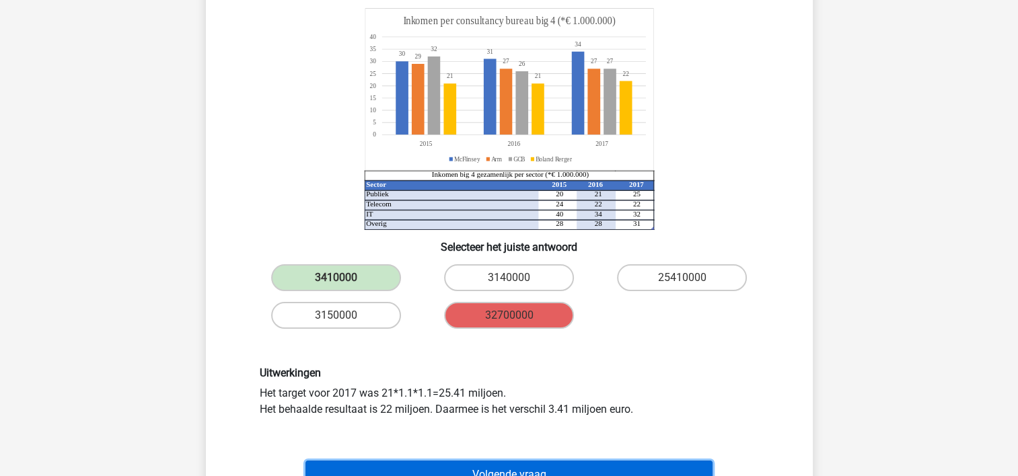
click at [479, 468] on button "Volgende vraag" at bounding box center [509, 475] width 407 height 28
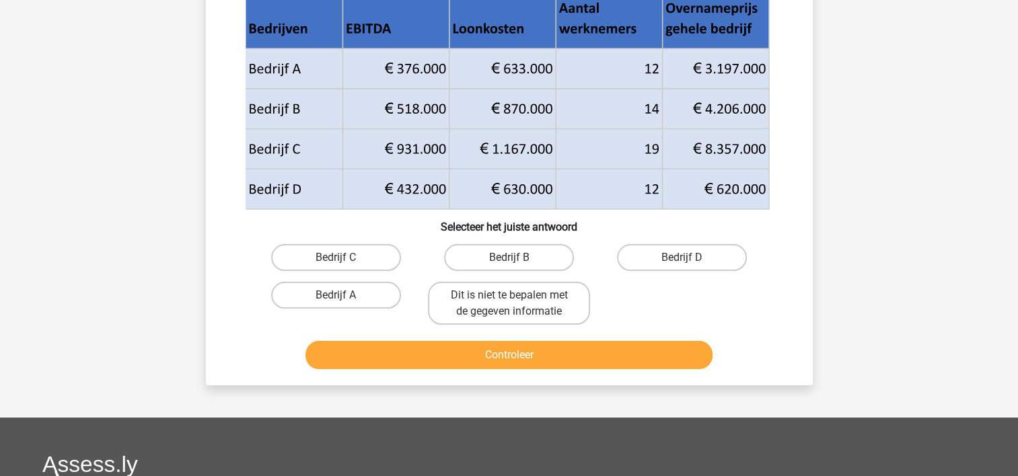
scroll to position [62, 0]
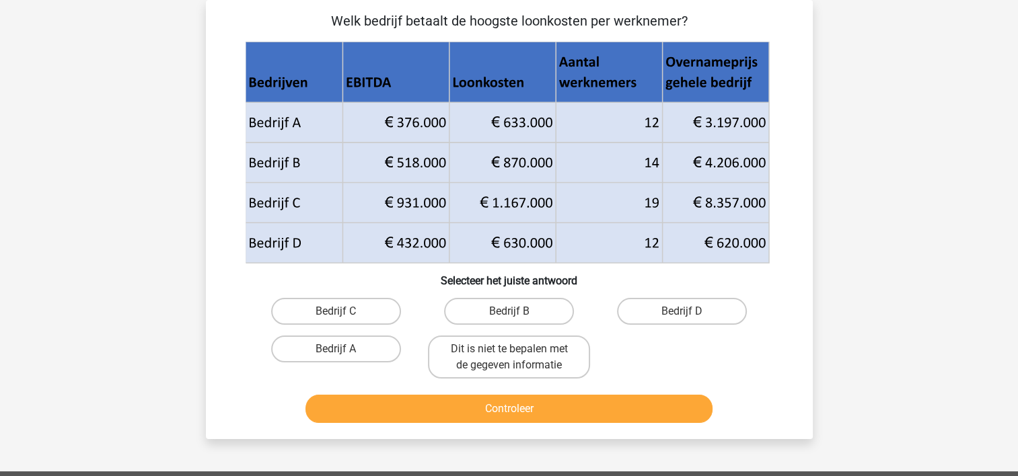
click at [880, 263] on div "Marcia marcia-rovers@hotmail.com Nederlands English" at bounding box center [509, 382] width 1018 height 889
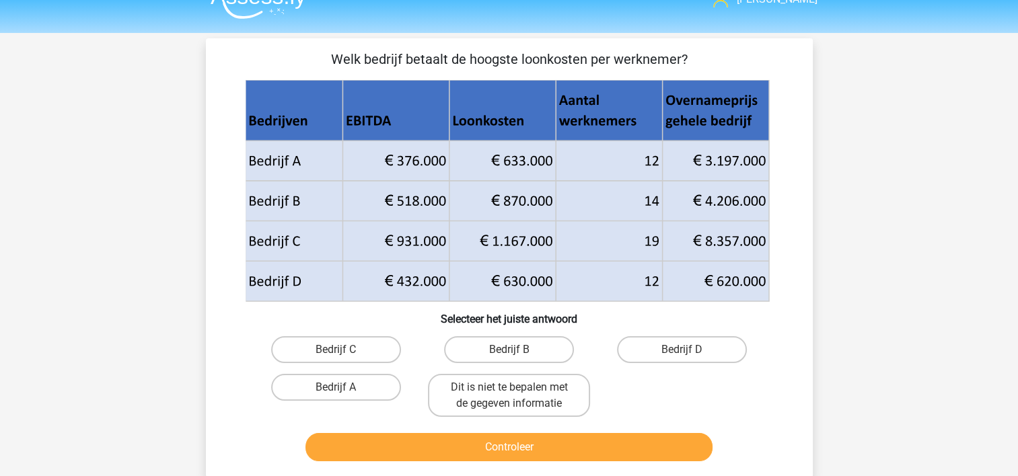
scroll to position [27, 0]
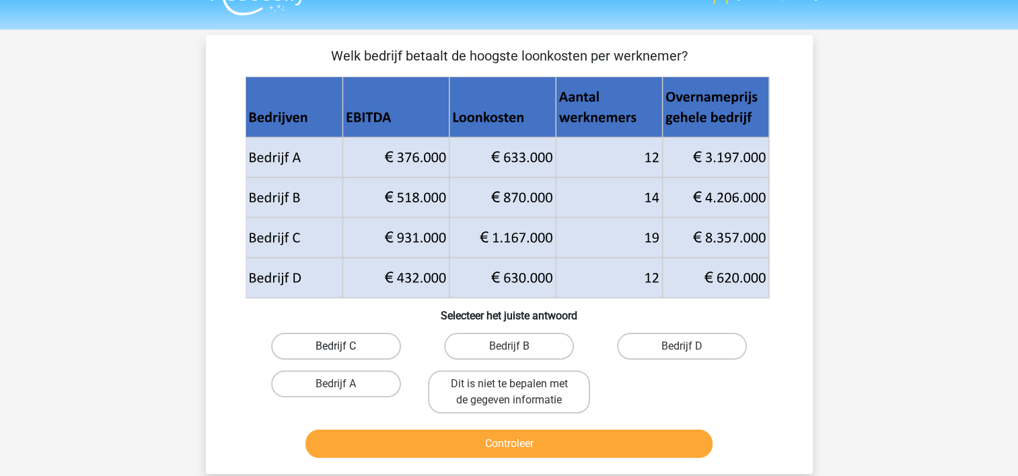
click at [348, 334] on label "Bedrijf C" at bounding box center [336, 346] width 130 height 27
click at [345, 347] on input "Bedrijf C" at bounding box center [340, 351] width 9 height 9
radio input "true"
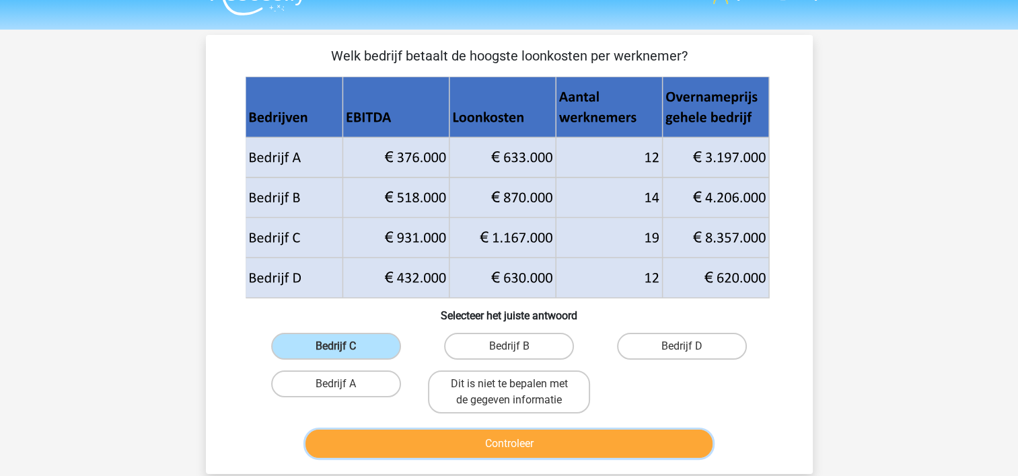
click at [633, 435] on button "Controleer" at bounding box center [509, 444] width 407 height 28
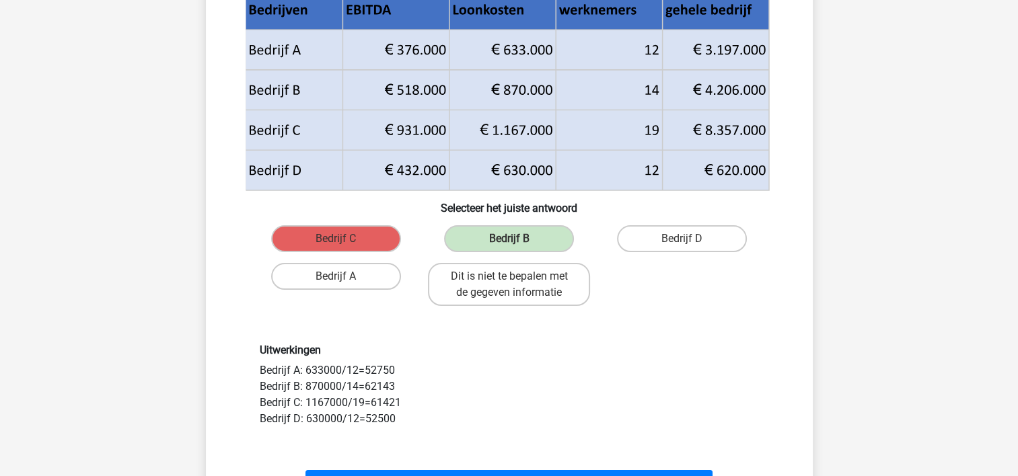
scroll to position [162, 0]
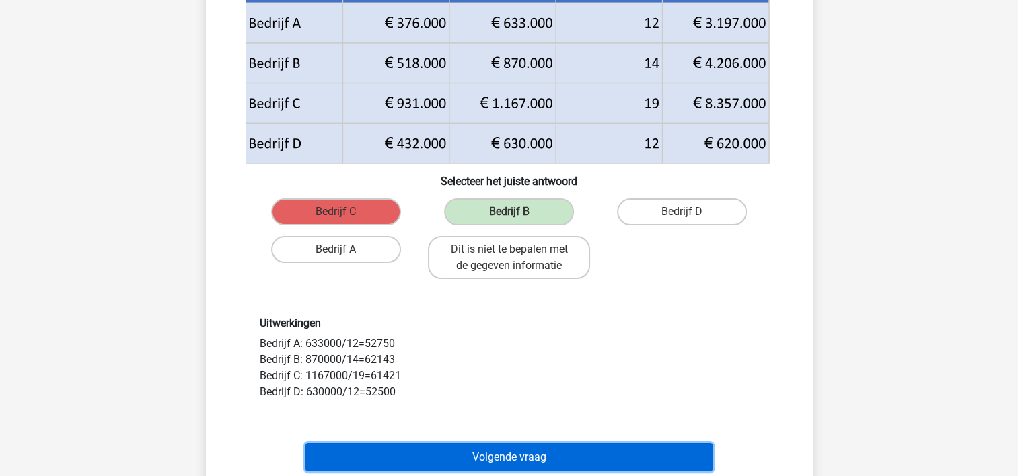
click at [627, 452] on button "Volgende vraag" at bounding box center [509, 458] width 407 height 28
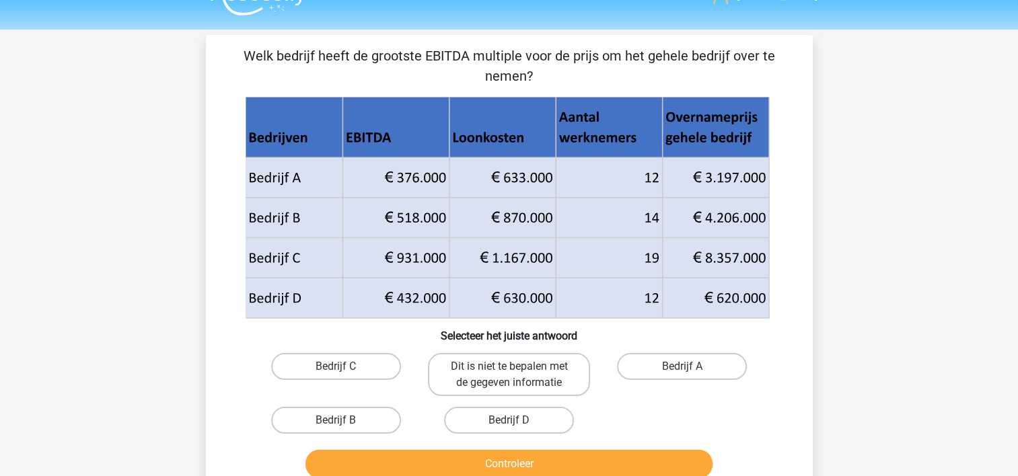
scroll to position [54, 0]
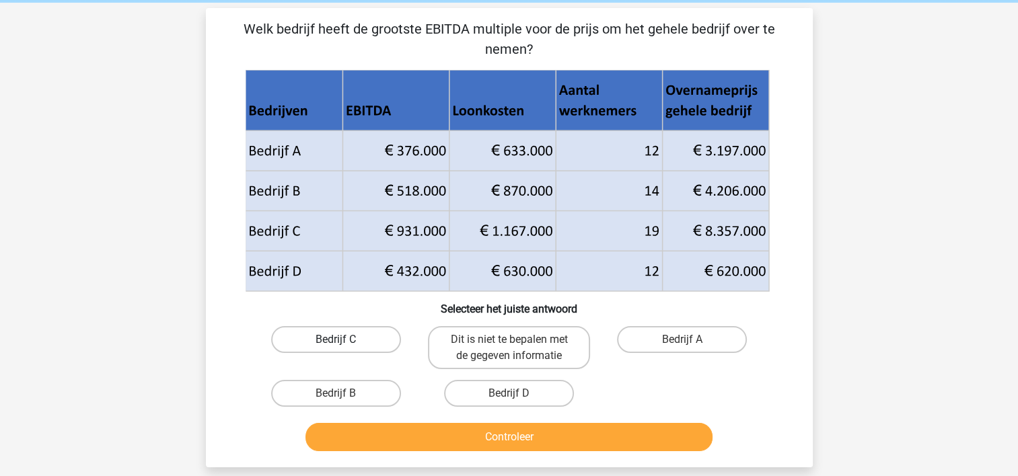
click at [308, 338] on label "Bedrijf C" at bounding box center [336, 339] width 130 height 27
click at [336, 340] on input "Bedrijf C" at bounding box center [340, 344] width 9 height 9
radio input "true"
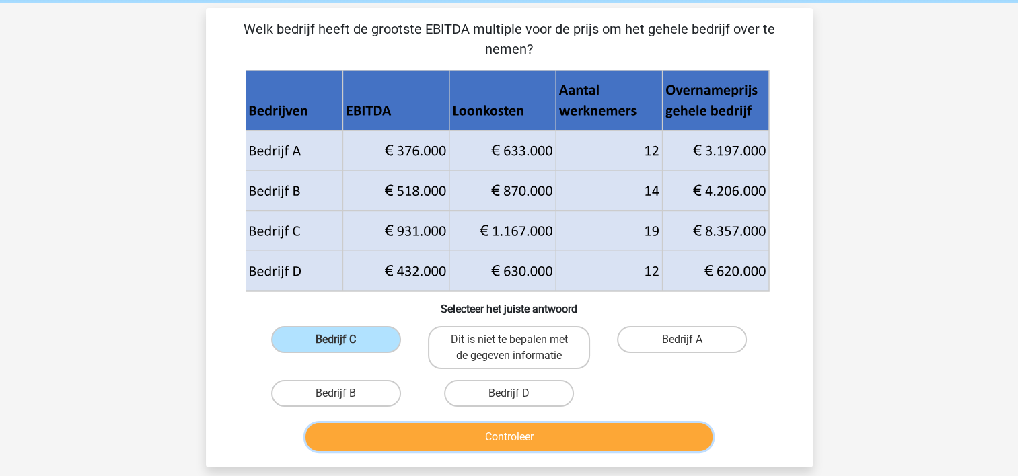
click at [446, 423] on button "Controleer" at bounding box center [509, 437] width 407 height 28
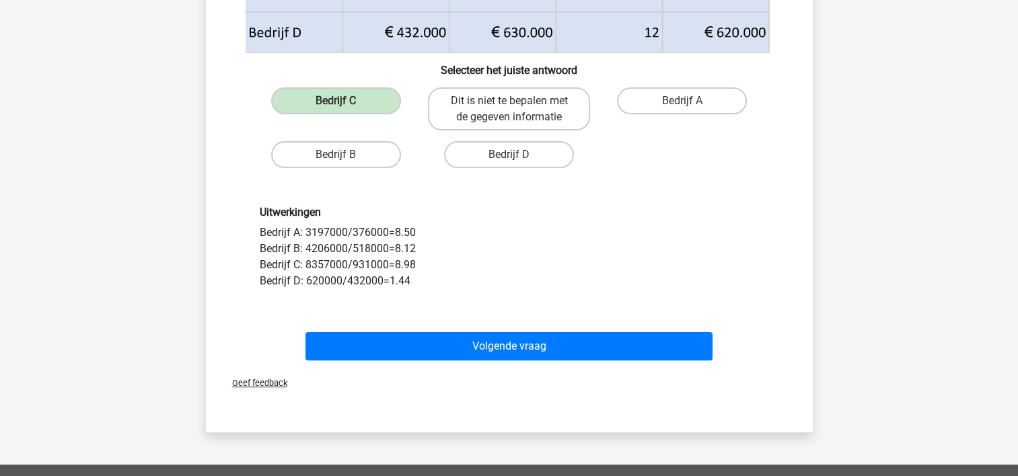
scroll to position [323, 0]
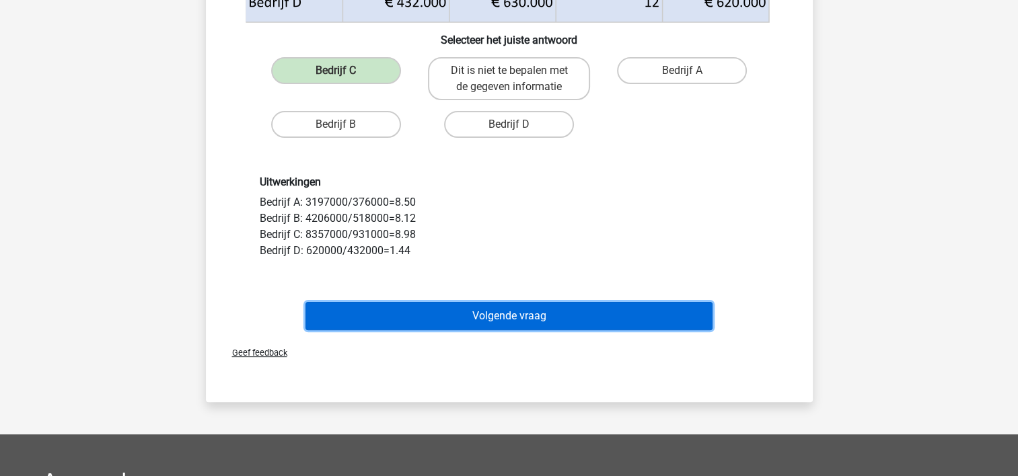
click at [524, 310] on button "Volgende vraag" at bounding box center [509, 316] width 407 height 28
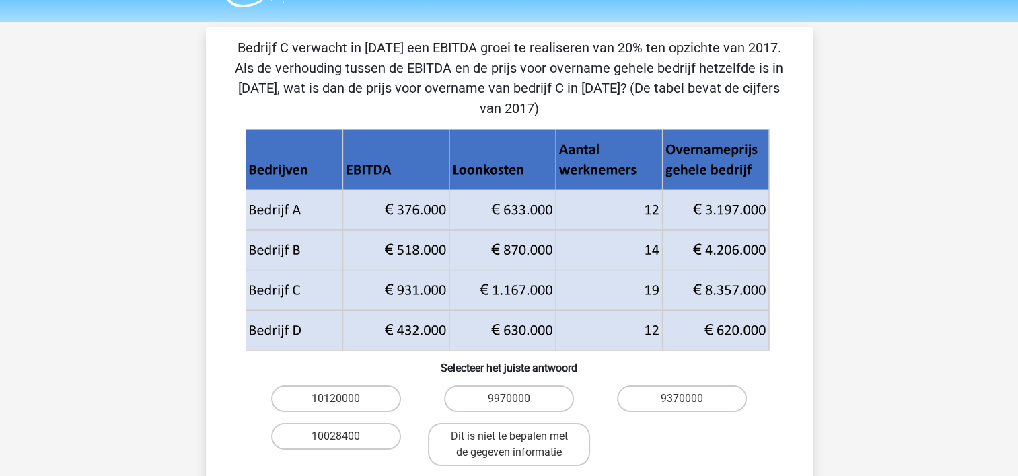
scroll to position [0, 0]
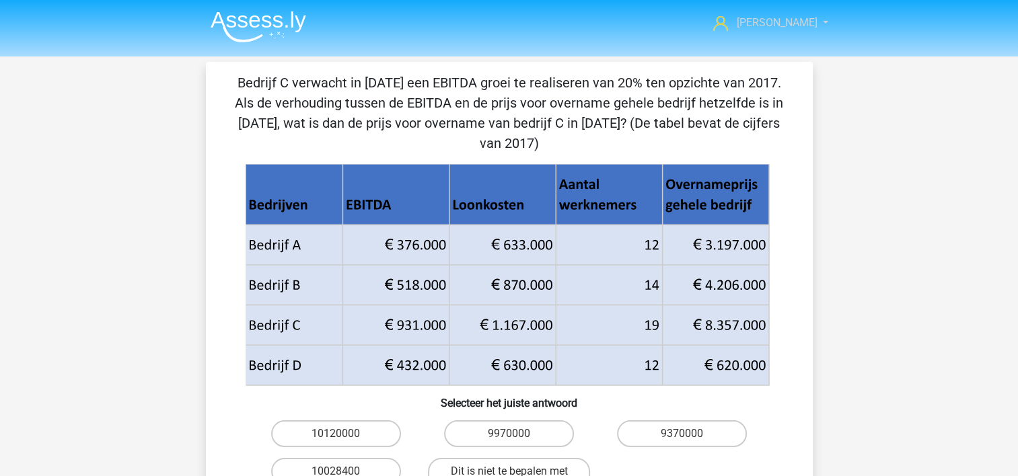
click at [813, 24] on link "[PERSON_NAME]" at bounding box center [763, 23] width 110 height 16
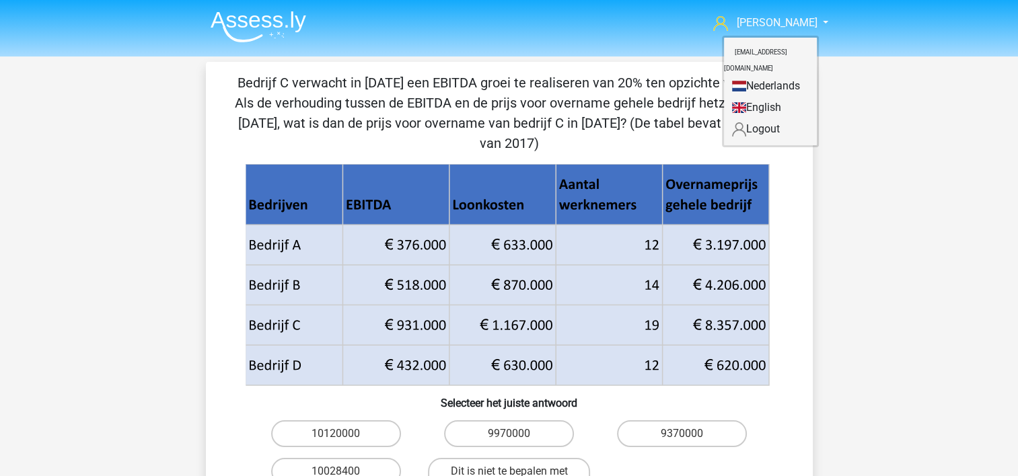
click at [735, 20] on nav "Marcia marcia-rovers@hotmail.com Nederlands English" at bounding box center [509, 24] width 619 height 44
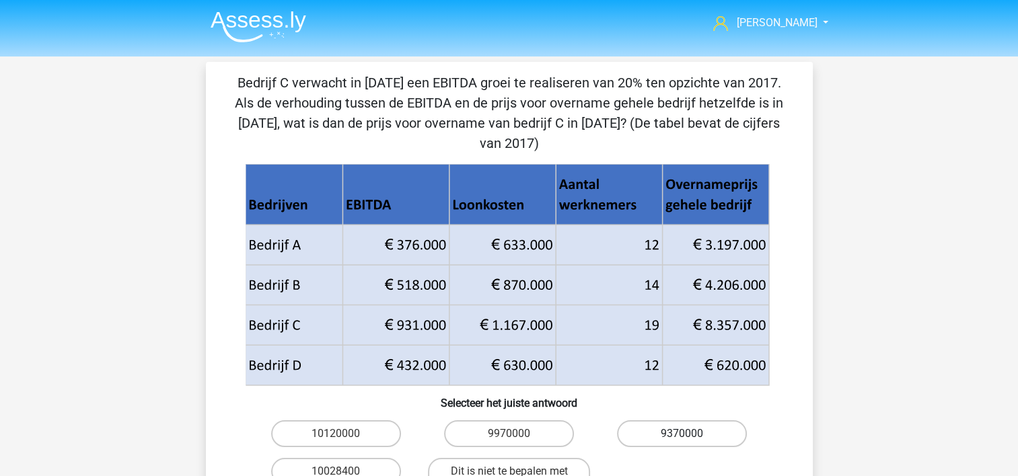
click at [644, 423] on label "9370000" at bounding box center [682, 434] width 130 height 27
click at [682, 434] on input "9370000" at bounding box center [686, 438] width 9 height 9
radio input "true"
click at [336, 472] on input "10028400" at bounding box center [340, 476] width 9 height 9
radio input "true"
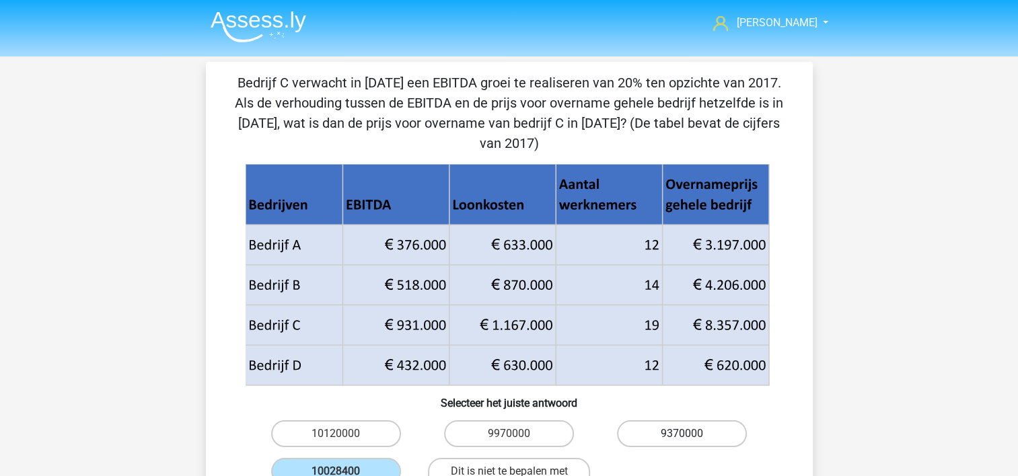
click at [509, 472] on input "Dit is niet te bepalen met de gegeven informatie" at bounding box center [513, 476] width 9 height 9
radio input "true"
click at [336, 434] on input "10120000" at bounding box center [340, 438] width 9 height 9
radio input "true"
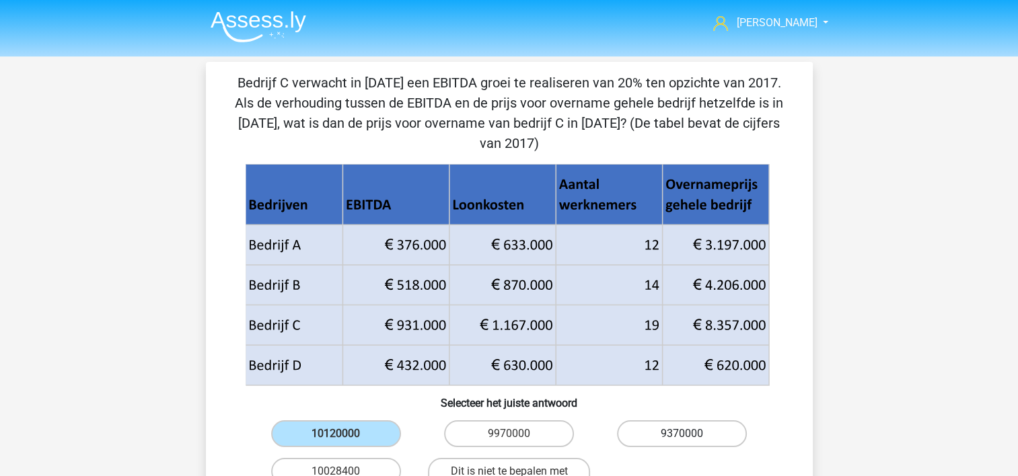
click at [509, 434] on input "9970000" at bounding box center [513, 438] width 9 height 9
radio input "true"
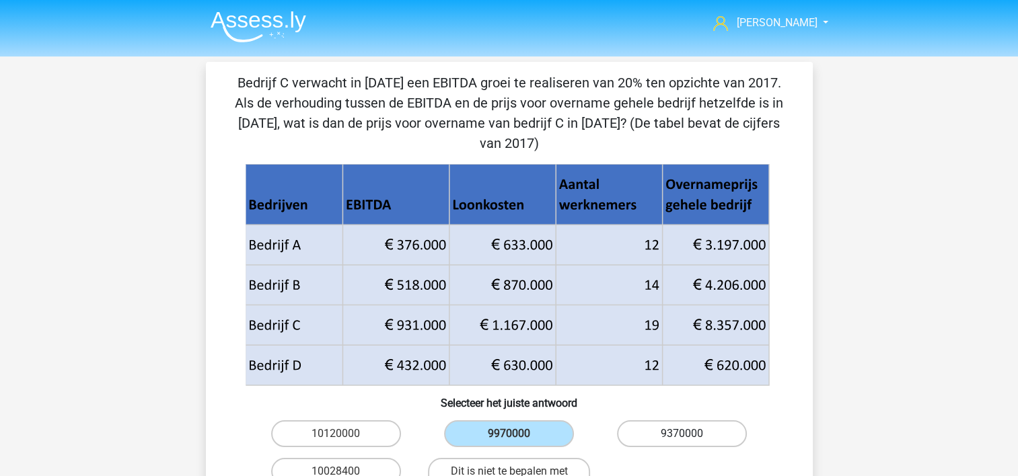
click at [682, 434] on input "9370000" at bounding box center [686, 438] width 9 height 9
radio input "true"
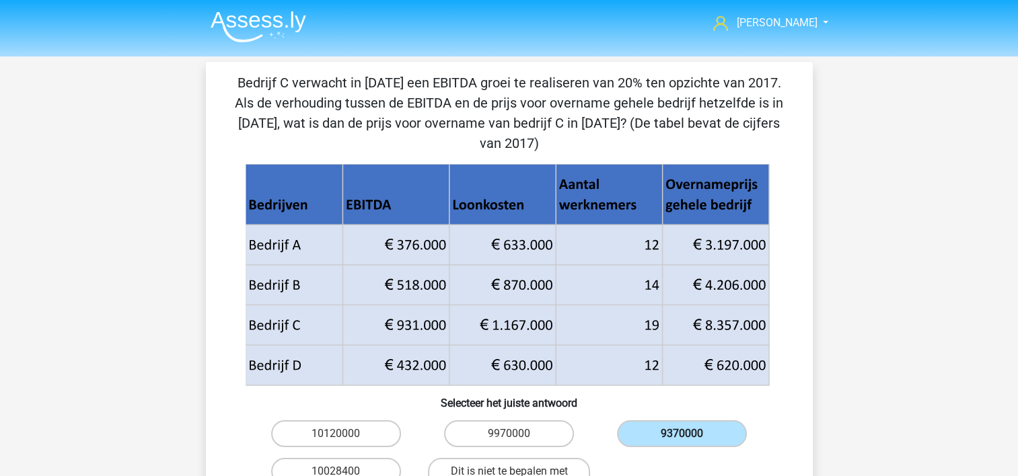
click at [336, 472] on input "10028400" at bounding box center [340, 476] width 9 height 9
radio input "true"
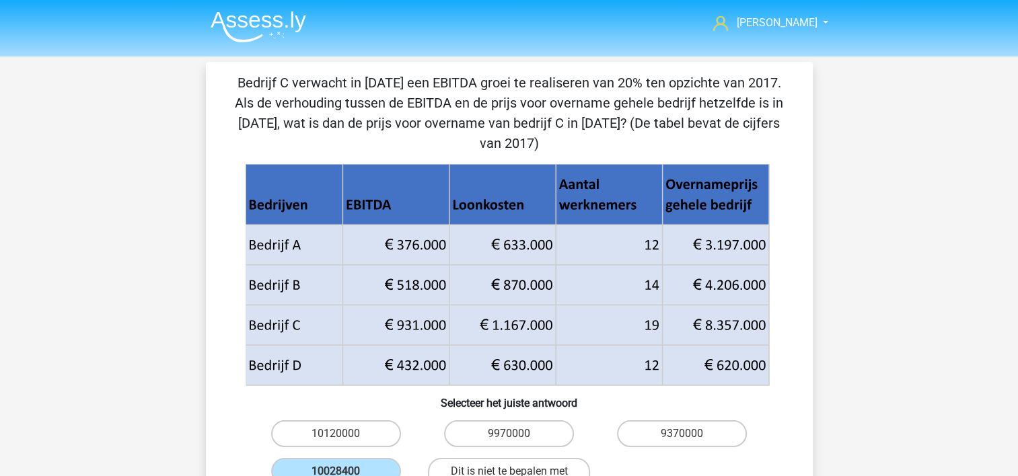
click at [662, 448] on div "10120000 9970000 9370000 10028400 Dit is niet te bepalen met de gegeven informa…" at bounding box center [510, 461] width 520 height 92
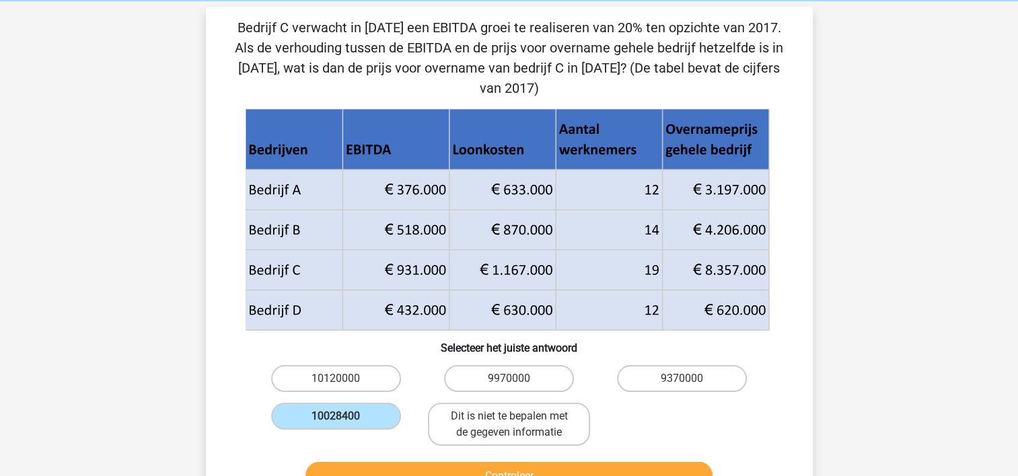
scroll to position [81, 0]
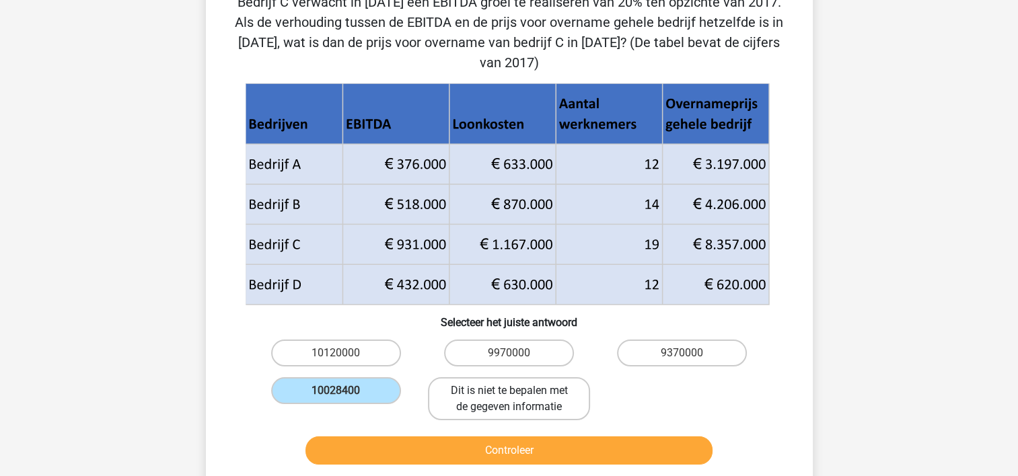
click at [495, 380] on label "Dit is niet te bepalen met de gegeven informatie" at bounding box center [509, 399] width 162 height 43
click at [509, 391] on input "Dit is niet te bepalen met de gegeven informatie" at bounding box center [513, 395] width 9 height 9
radio input "true"
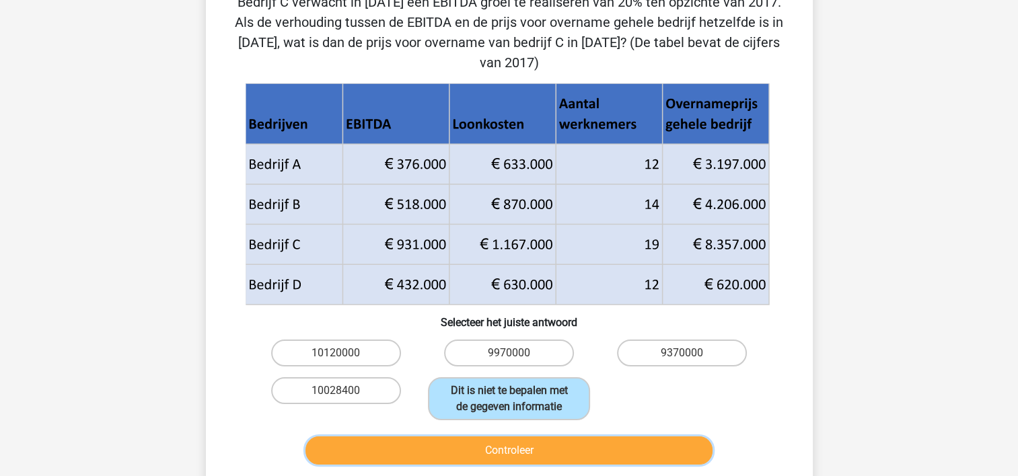
click at [472, 437] on button "Controleer" at bounding box center [509, 451] width 407 height 28
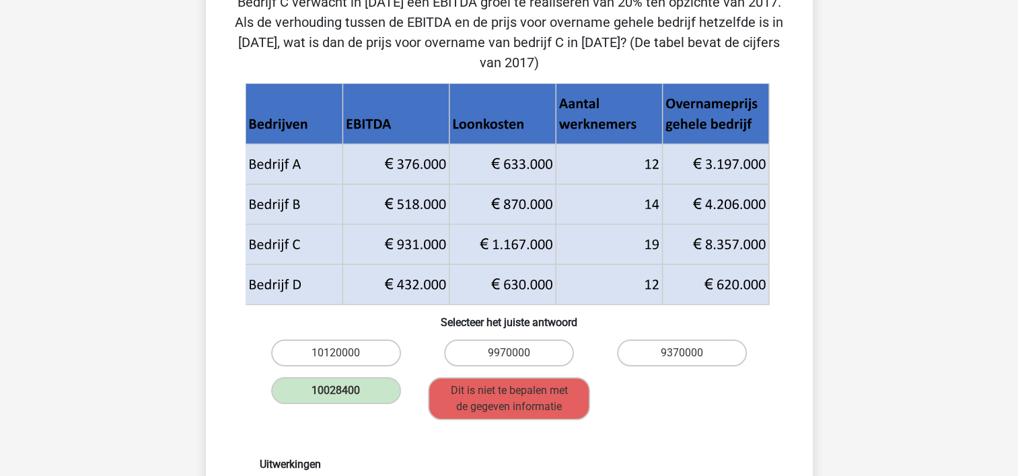
click at [472, 428] on div "Uitwerkingen De verhouding blijft hetzelfde, dus de prijs voor de overname van …" at bounding box center [509, 483] width 564 height 115
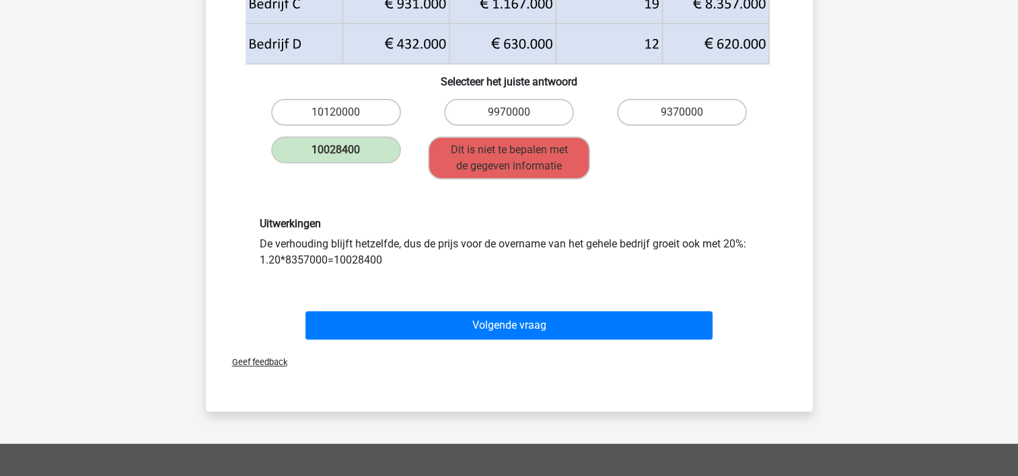
scroll to position [323, 0]
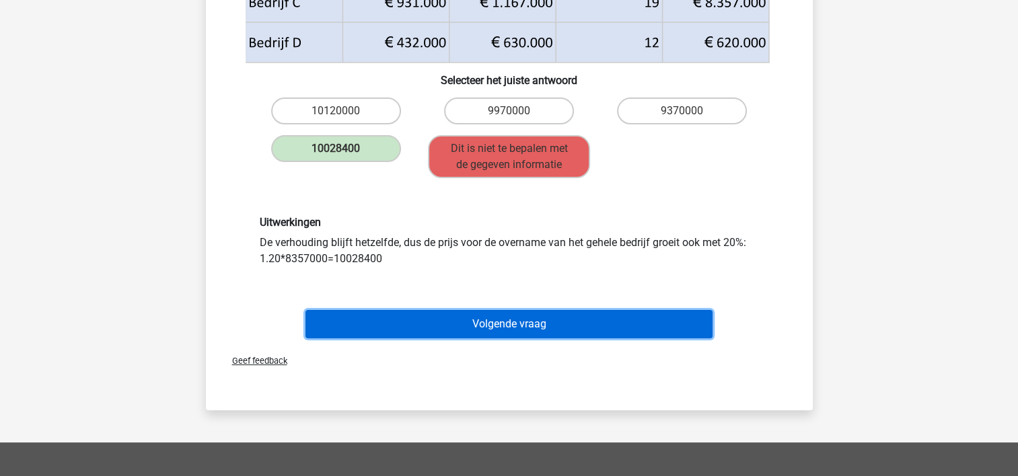
click at [559, 310] on button "Volgende vraag" at bounding box center [509, 324] width 407 height 28
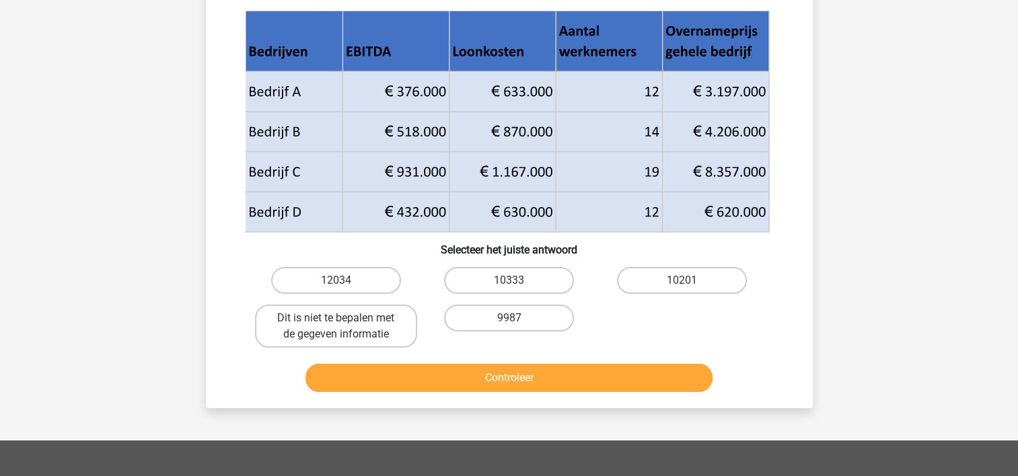
scroll to position [62, 0]
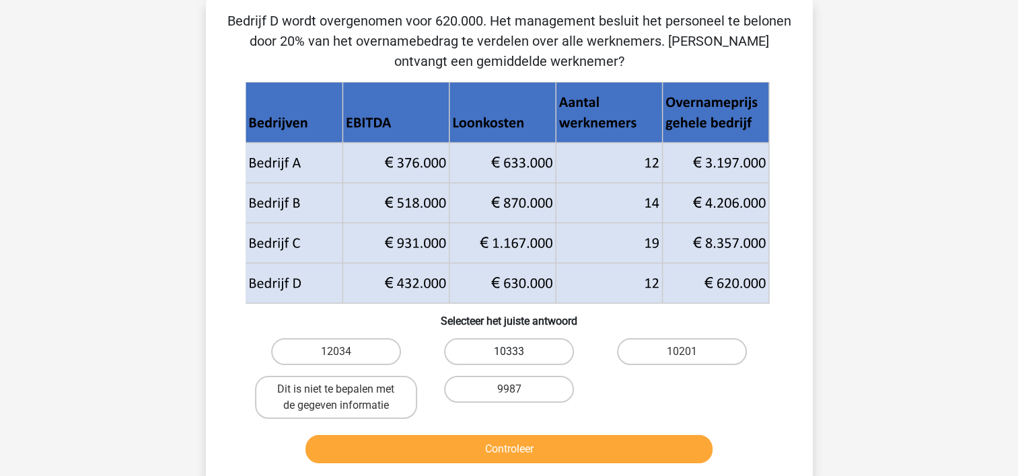
click at [492, 347] on label "10333" at bounding box center [509, 352] width 130 height 27
click at [509, 352] on input "10333" at bounding box center [513, 356] width 9 height 9
radio input "true"
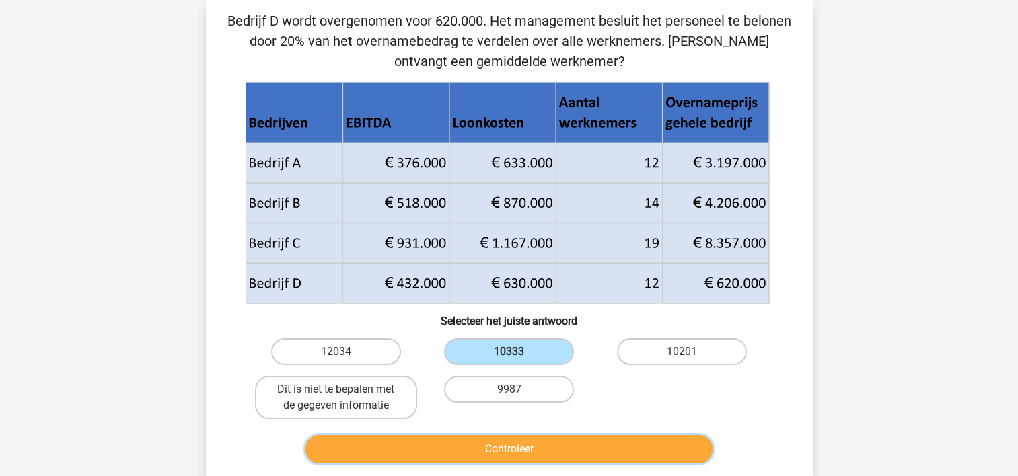
click at [472, 437] on button "Controleer" at bounding box center [509, 449] width 407 height 28
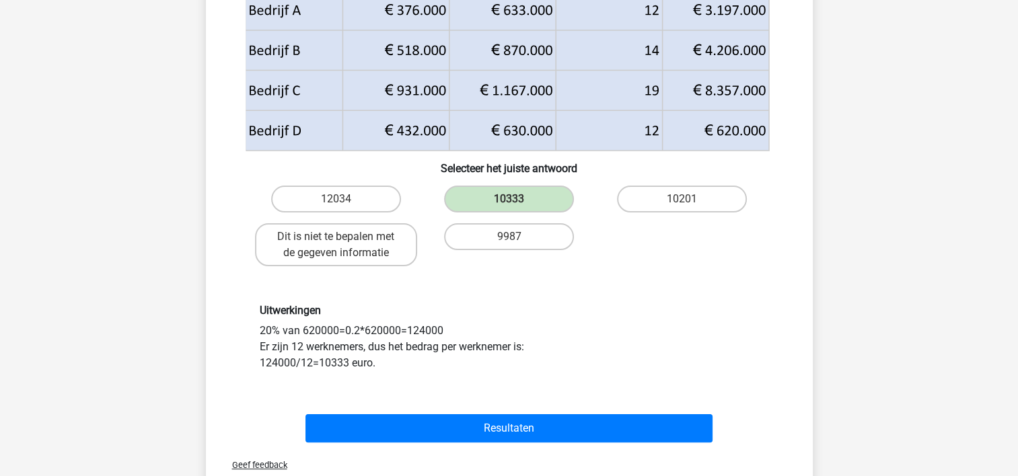
scroll to position [304, 0]
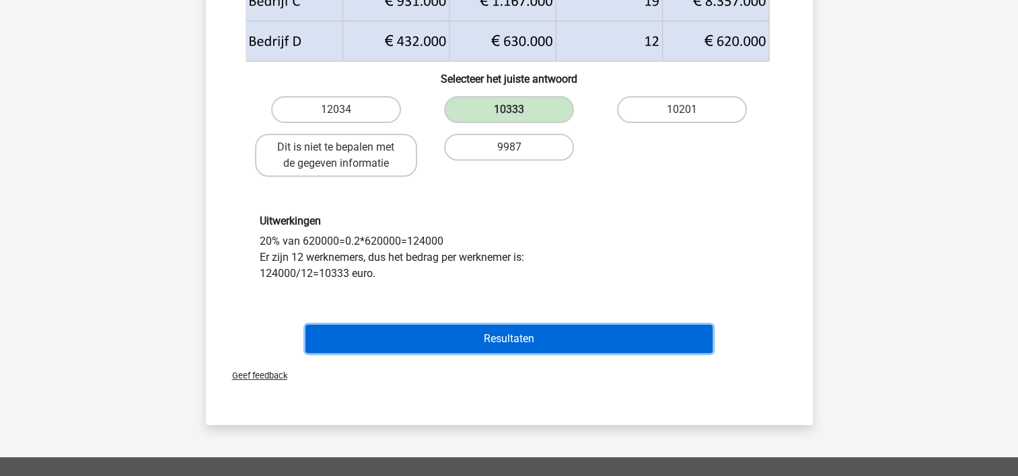
click at [531, 334] on button "Resultaten" at bounding box center [509, 339] width 407 height 28
click at [526, 334] on button "Resultaten" at bounding box center [509, 339] width 407 height 28
